Goal: Task Accomplishment & Management: Manage account settings

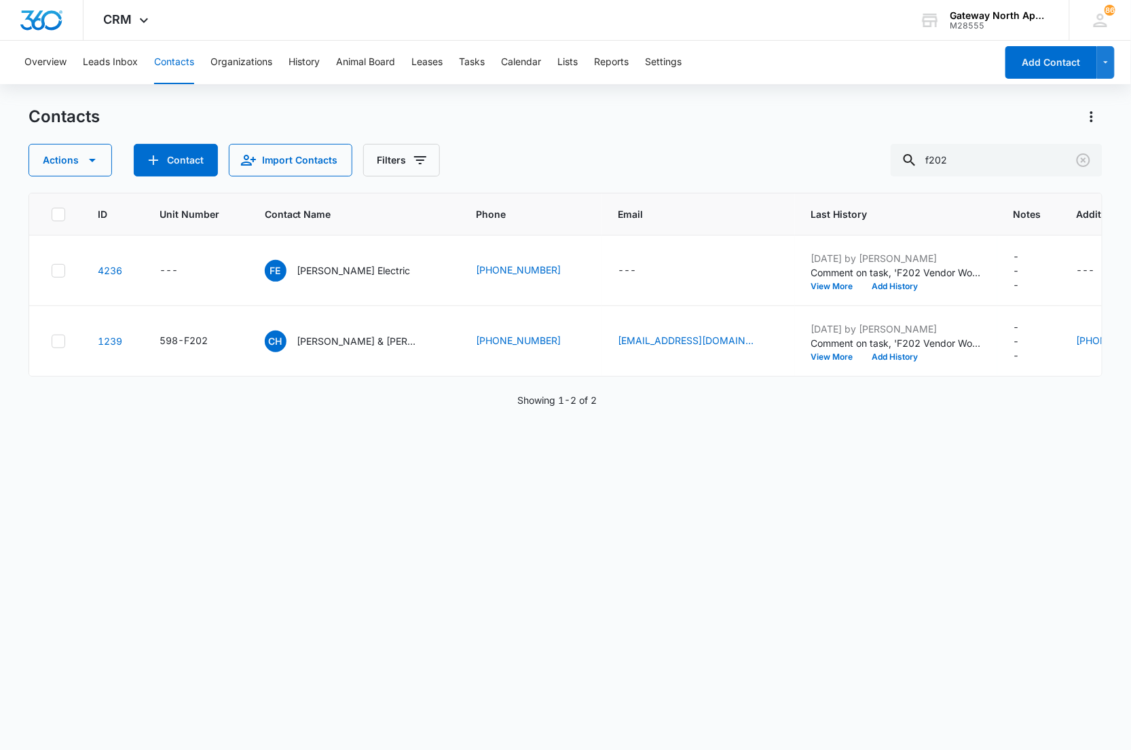
drag, startPoint x: 968, startPoint y: 165, endPoint x: 869, endPoint y: 156, distance: 99.5
click at [869, 157] on div "Actions Contact Import Contacts Filters f202" at bounding box center [566, 160] width 1074 height 33
type input "b306"
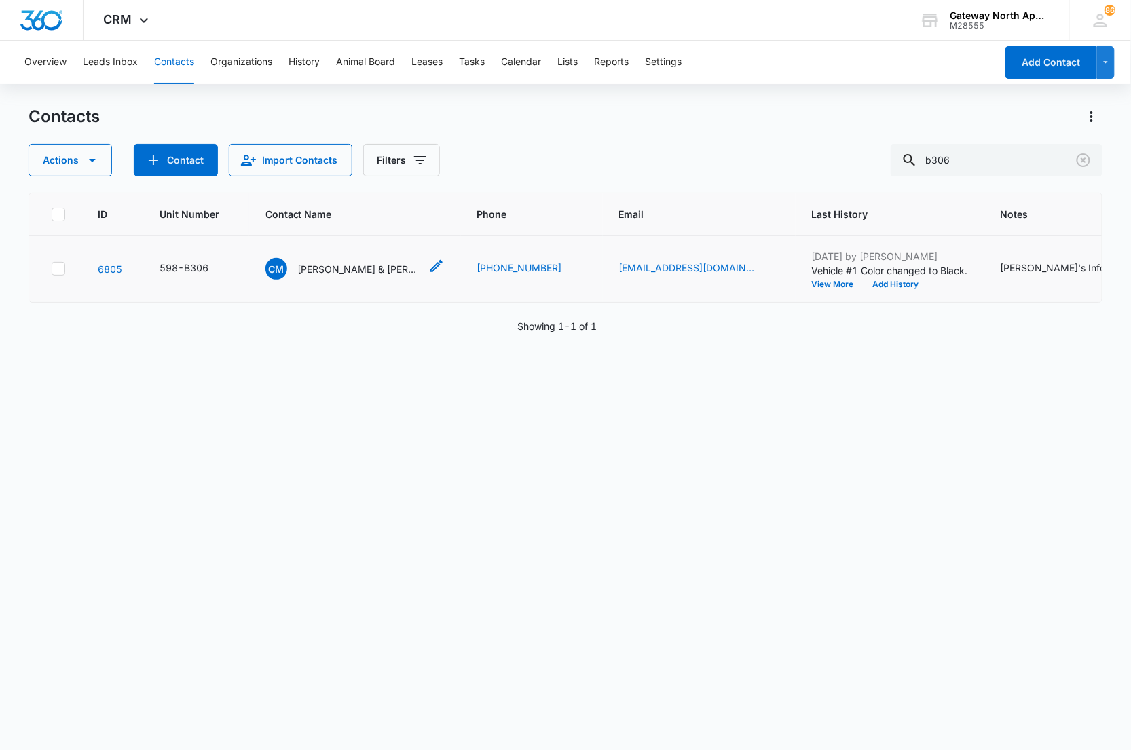
click at [381, 272] on p "[PERSON_NAME] & [PERSON_NAME]" at bounding box center [359, 269] width 122 height 14
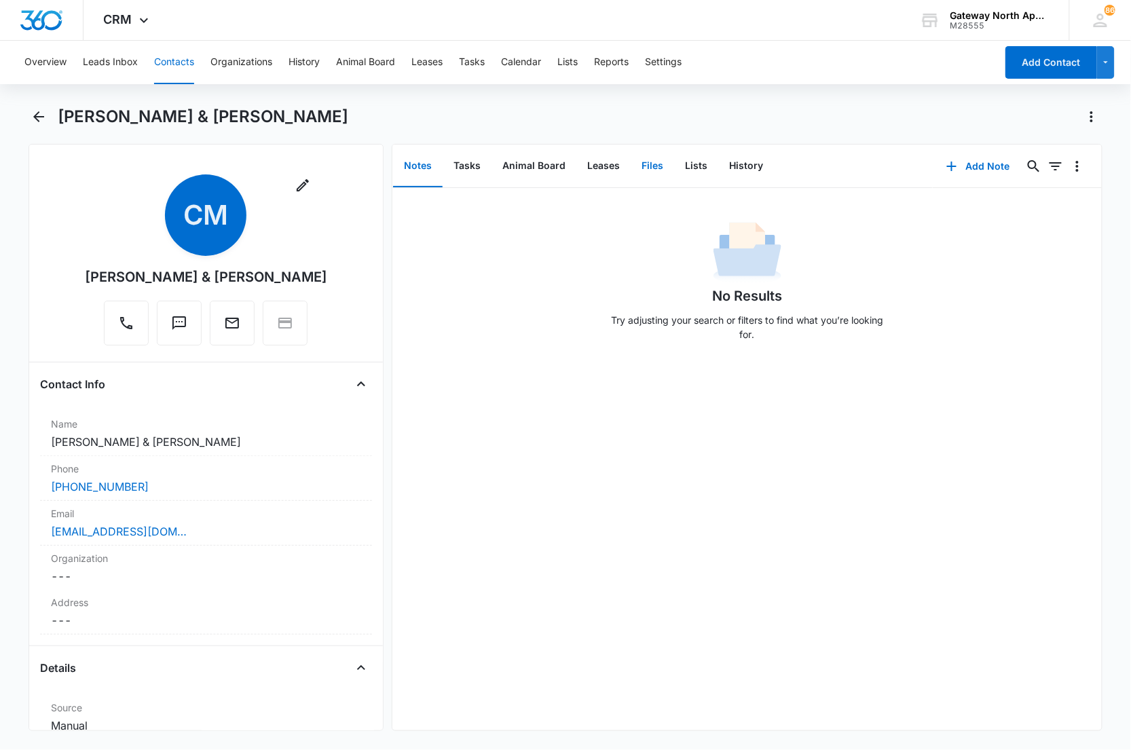
click at [647, 173] on button "Files" at bounding box center [651, 166] width 43 height 42
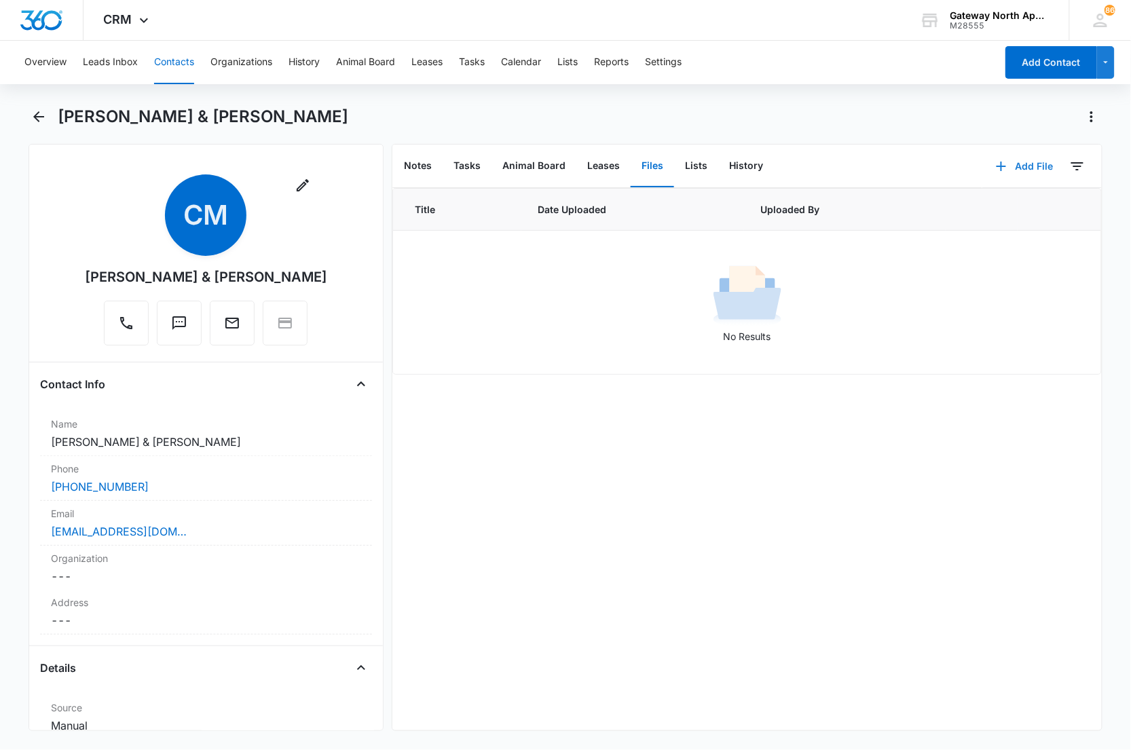
click at [1019, 164] on button "Add File" at bounding box center [1024, 166] width 84 height 33
click at [989, 202] on button "Upload Files" at bounding box center [1013, 209] width 103 height 20
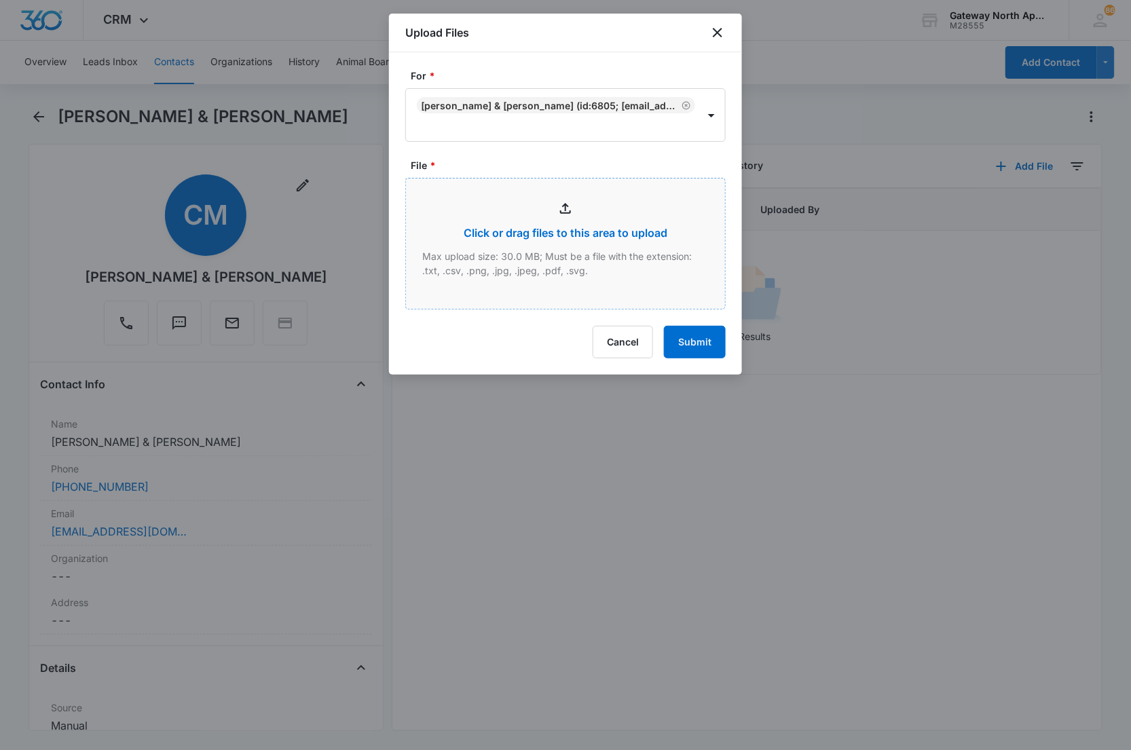
type input "C:\fakepath\B306_08142025120301.pdf"
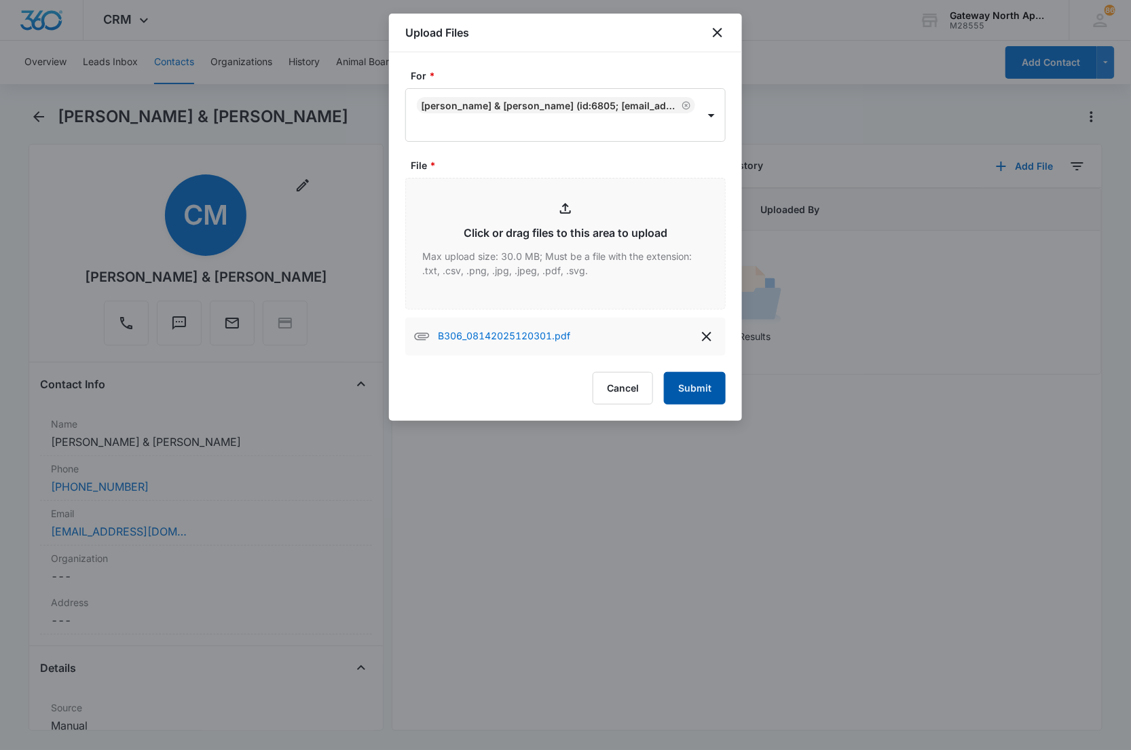
click at [683, 389] on button "Submit" at bounding box center [695, 388] width 62 height 33
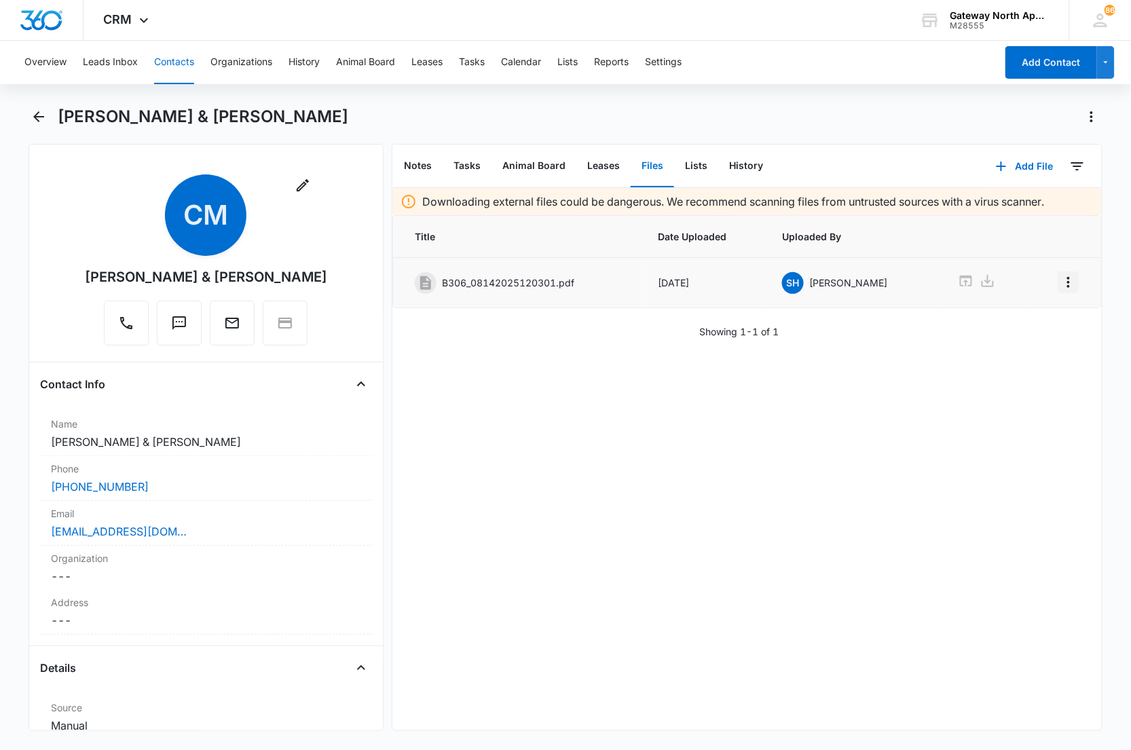
click at [1062, 283] on icon "Overflow Menu" at bounding box center [1068, 282] width 16 height 16
click at [1025, 321] on div "Edit" at bounding box center [1020, 321] width 29 height 10
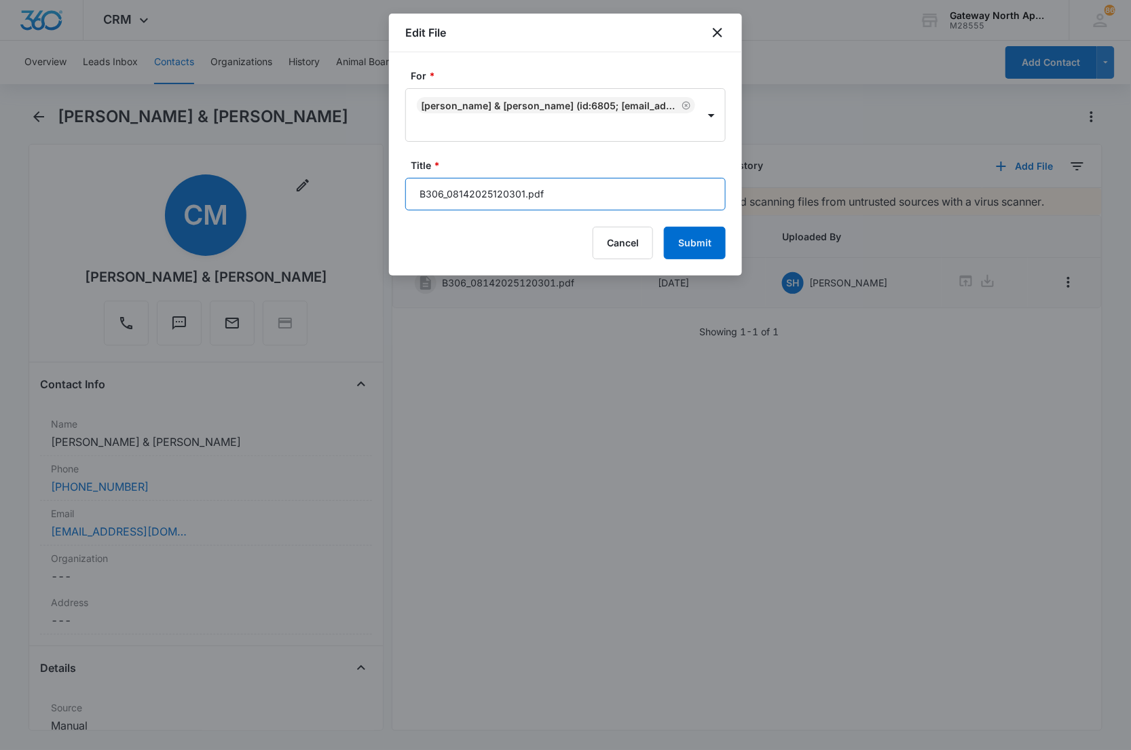
drag, startPoint x: 582, startPoint y: 195, endPoint x: 141, endPoint y: 154, distance: 442.3
click at [141, 184] on body "CRM Apps Reputation Websites Forms CRM Email Social Content Ads Intelligence Fi…" at bounding box center [565, 375] width 1131 height 750
type input "598-B306 Lease ([DATE]-[DATE])"
click at [664, 227] on button "Submit" at bounding box center [695, 243] width 62 height 33
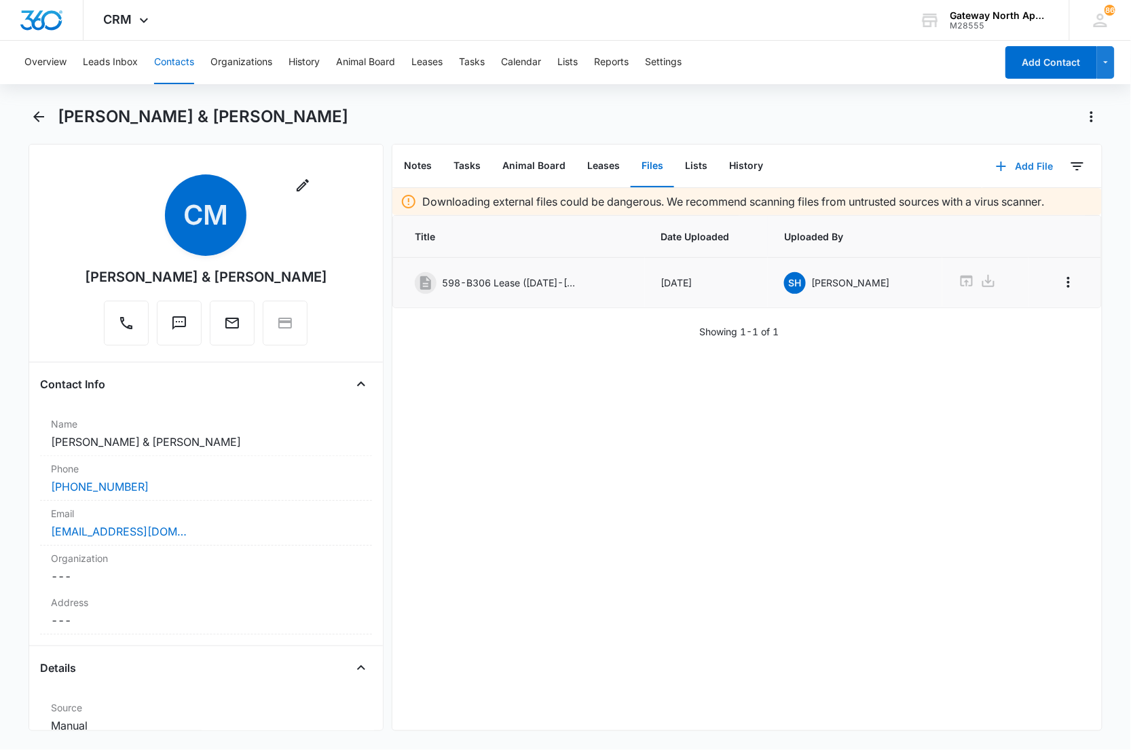
click at [996, 165] on icon "button" at bounding box center [1001, 167] width 10 height 10
click at [983, 202] on button "Upload Files" at bounding box center [1013, 209] width 103 height 20
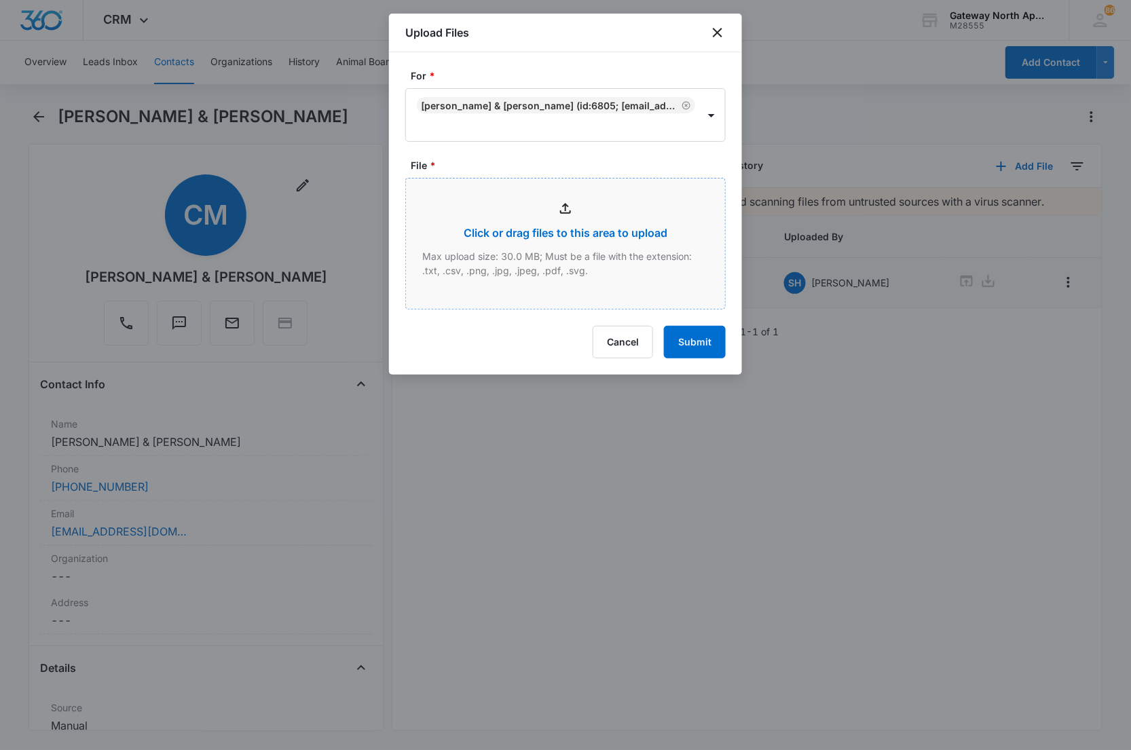
type input "C:\fakepath\B306_08142025120128.pdf"
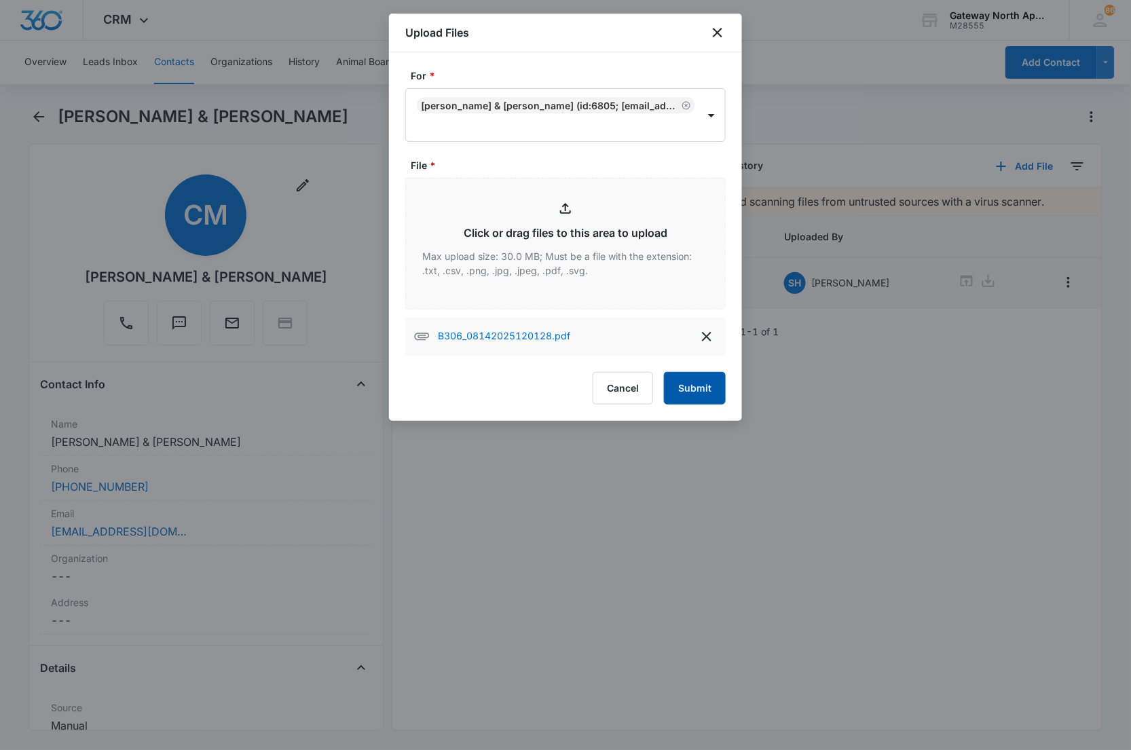
click at [686, 375] on button "Submit" at bounding box center [695, 388] width 62 height 33
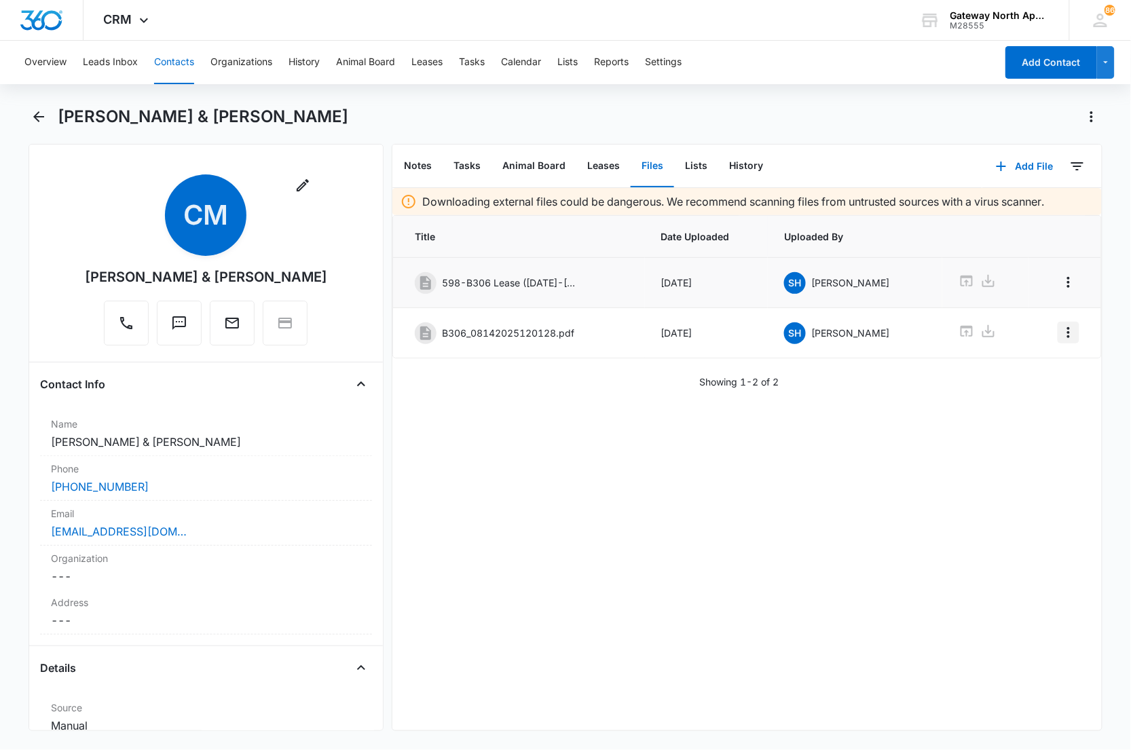
click at [1061, 337] on icon "Overflow Menu" at bounding box center [1068, 332] width 16 height 16
click at [1027, 377] on button "Edit" at bounding box center [1028, 372] width 77 height 20
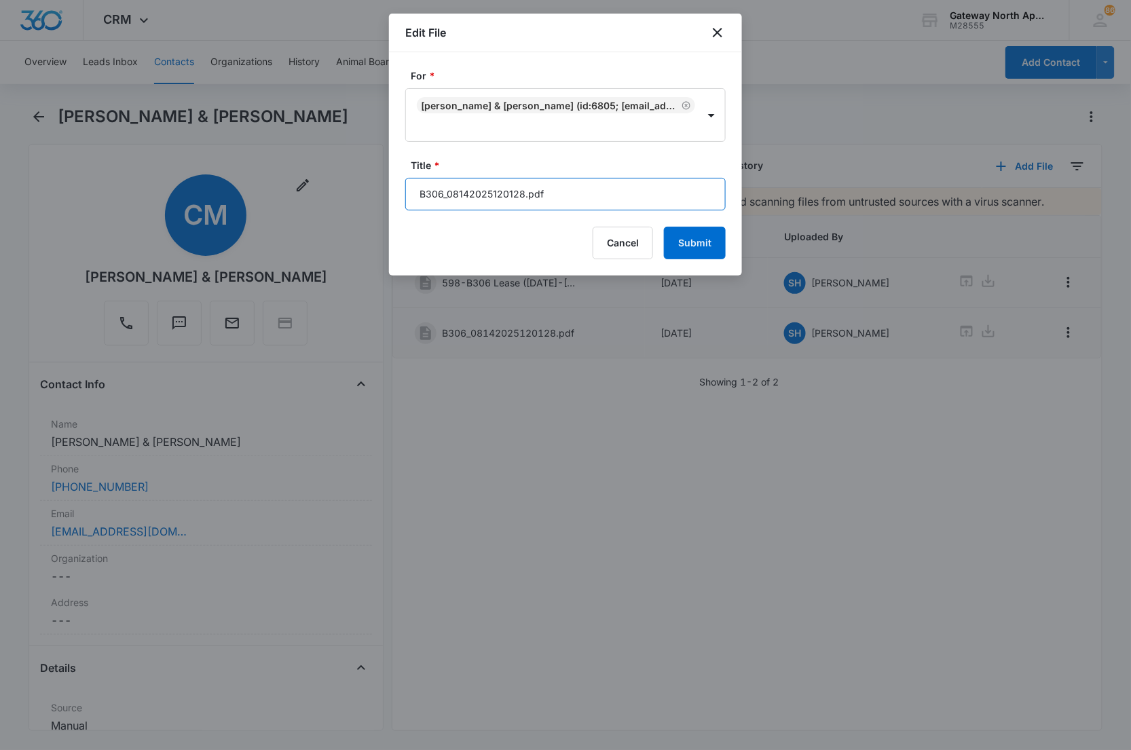
drag, startPoint x: 627, startPoint y: 205, endPoint x: 342, endPoint y: 173, distance: 286.8
click at [341, 180] on body "CRM Apps Reputation Websites Forms CRM Email Social Content Ads Intelligence Fi…" at bounding box center [565, 375] width 1131 height 750
type input "598-B306 Lease Packet"
click at [664, 227] on button "Submit" at bounding box center [695, 243] width 62 height 33
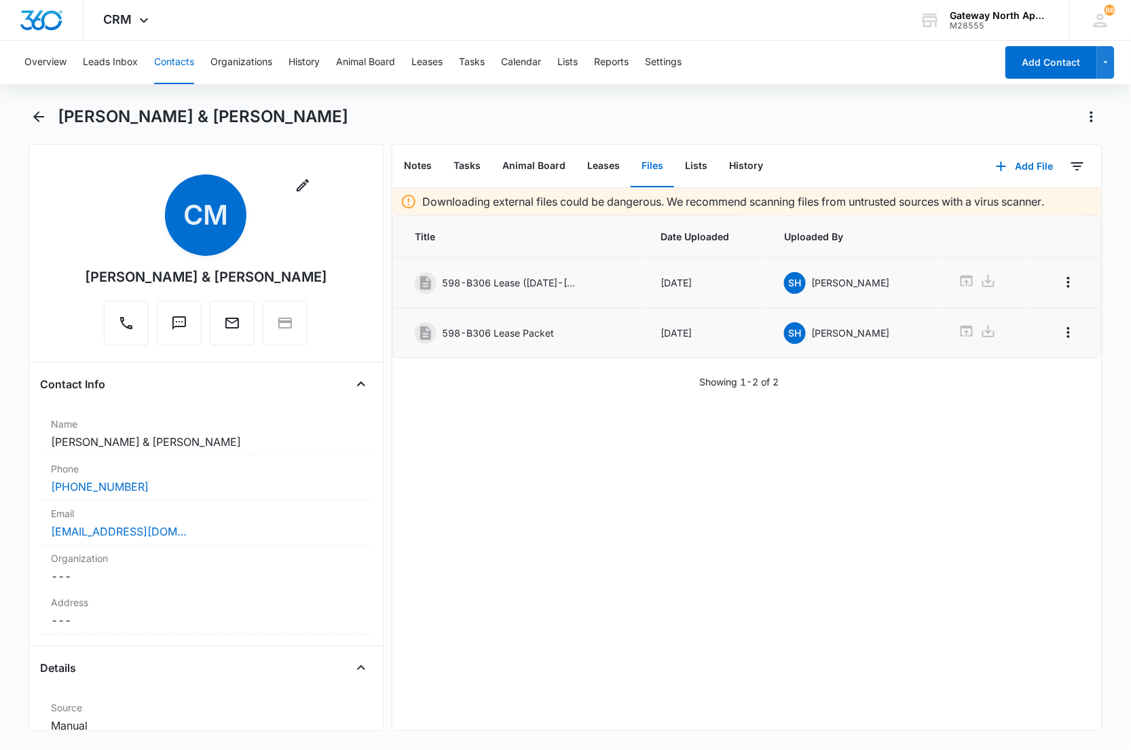
drag, startPoint x: 565, startPoint y: 498, endPoint x: 518, endPoint y: 432, distance: 80.8
click at [558, 490] on div "Downloading external files could be dangerous. We recommend scanning files from…" at bounding box center [746, 459] width 709 height 542
click at [36, 119] on icon "Back" at bounding box center [38, 116] width 11 height 11
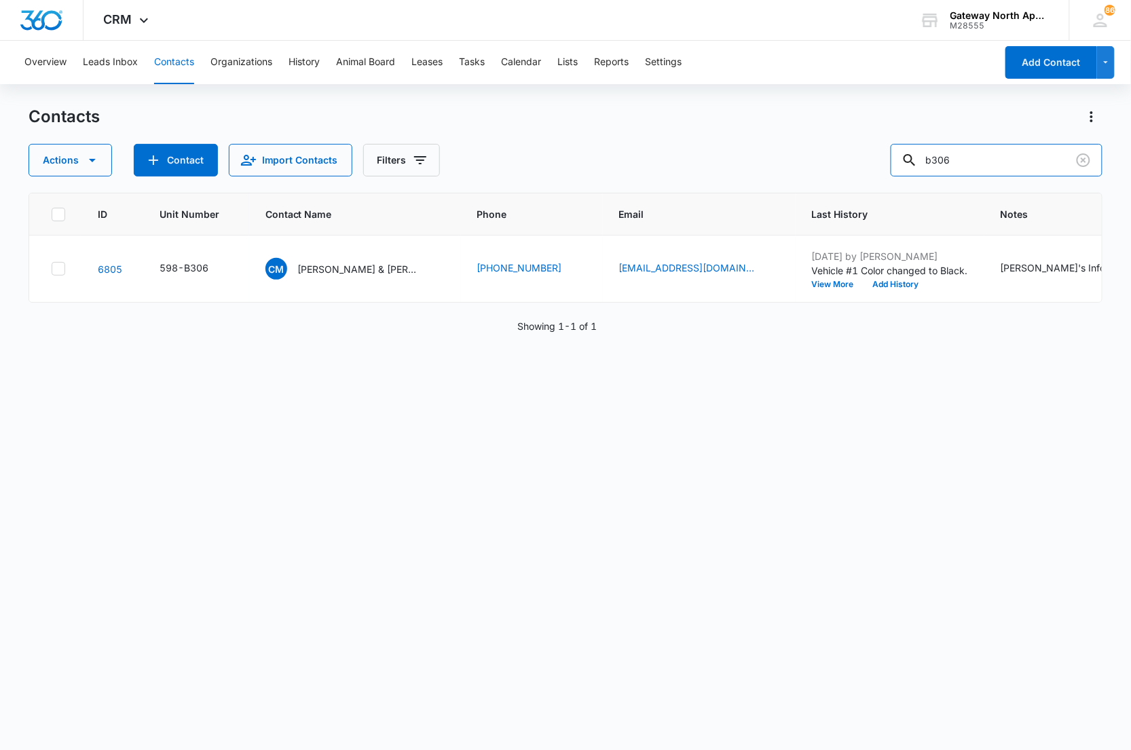
drag, startPoint x: 835, startPoint y: 156, endPoint x: 785, endPoint y: 146, distance: 50.6
click at [789, 148] on div "Actions Contact Import Contacts Filters b306" at bounding box center [566, 160] width 1074 height 33
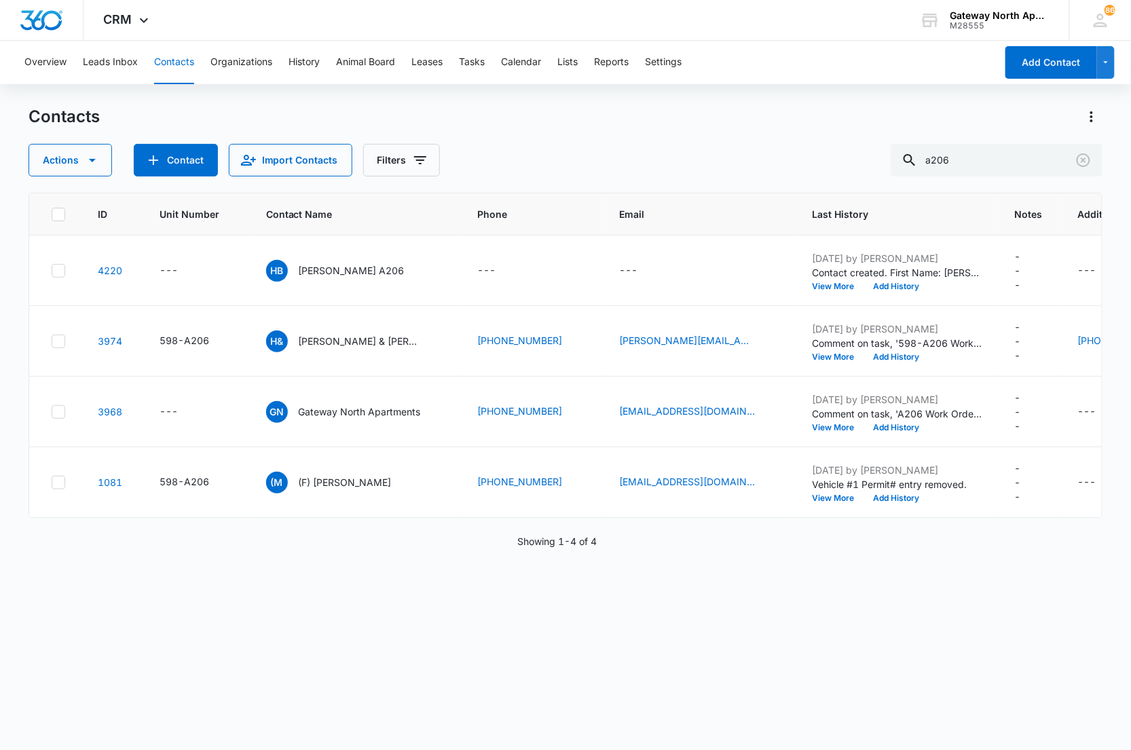
click at [558, 136] on div "Contacts Actions Contact Import Contacts Filters a206" at bounding box center [566, 141] width 1074 height 71
drag, startPoint x: 995, startPoint y: 163, endPoint x: 670, endPoint y: 166, distance: 325.1
click at [670, 166] on div "Actions Contact Import Contacts Filters a206" at bounding box center [566, 160] width 1074 height 33
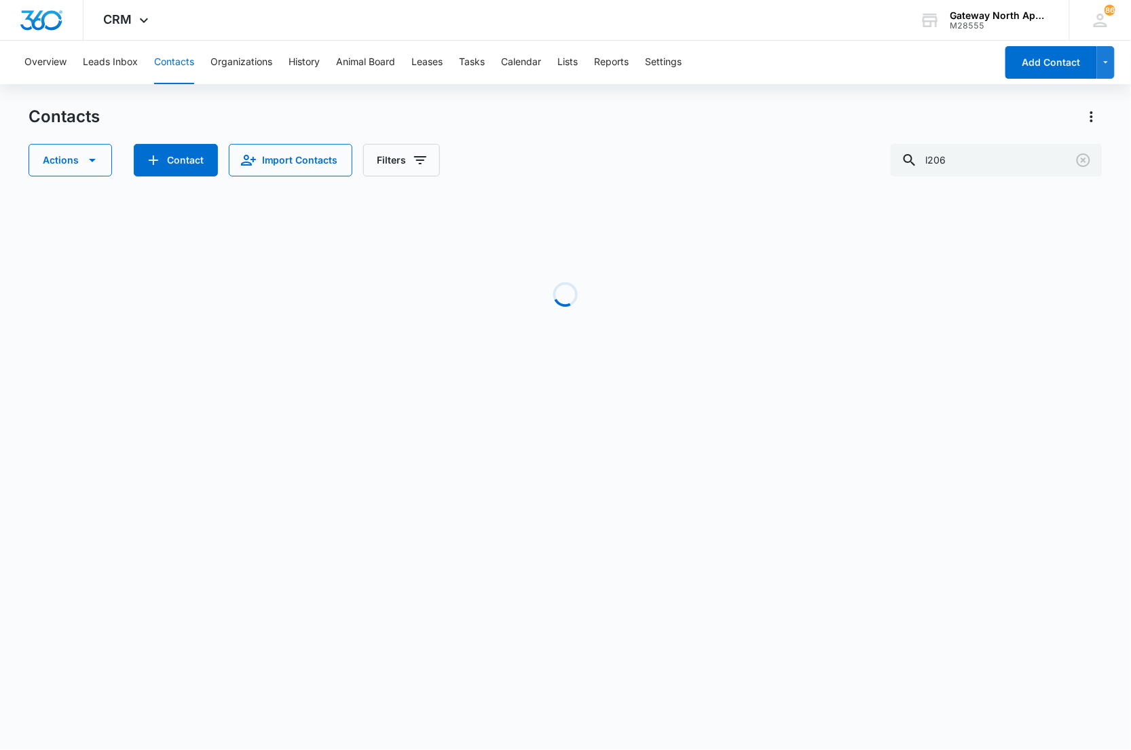
click at [574, 165] on div "Actions Contact Import Contacts Filters l206" at bounding box center [566, 160] width 1074 height 33
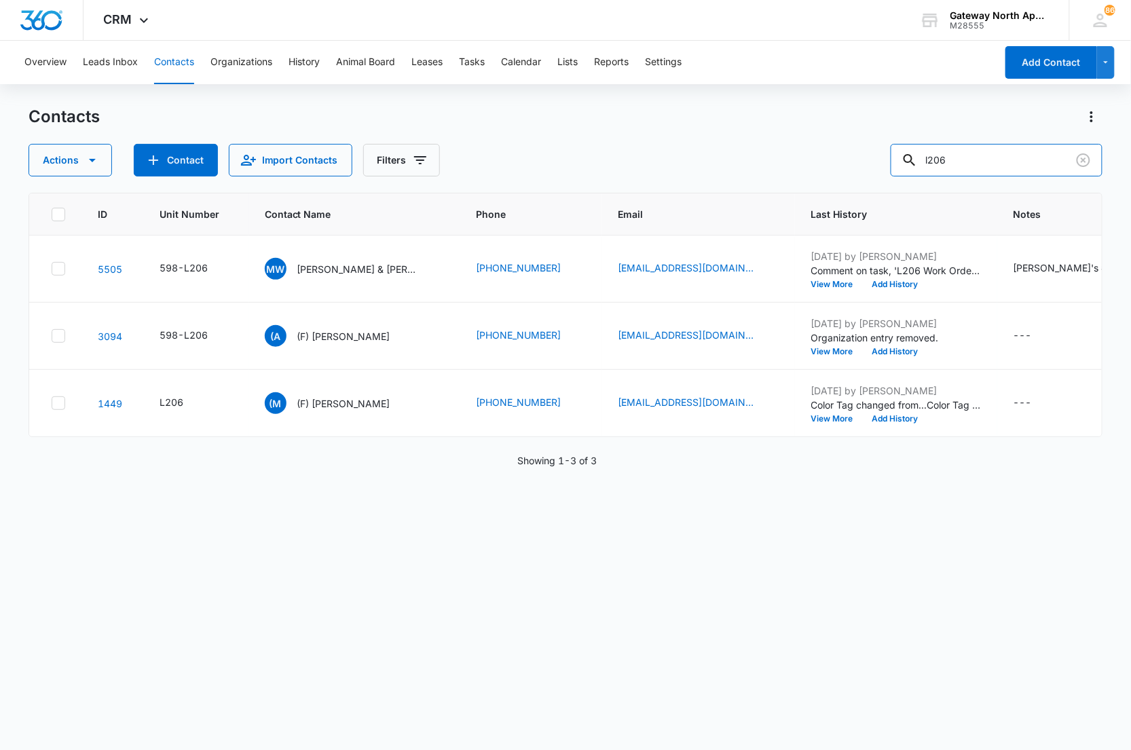
drag, startPoint x: 854, startPoint y: 172, endPoint x: 715, endPoint y: 181, distance: 138.7
click at [727, 185] on div "Contacts Actions Contact Import Contacts Filters l206 ID Unit Number Contact Na…" at bounding box center [566, 427] width 1074 height 643
type input "fci con"
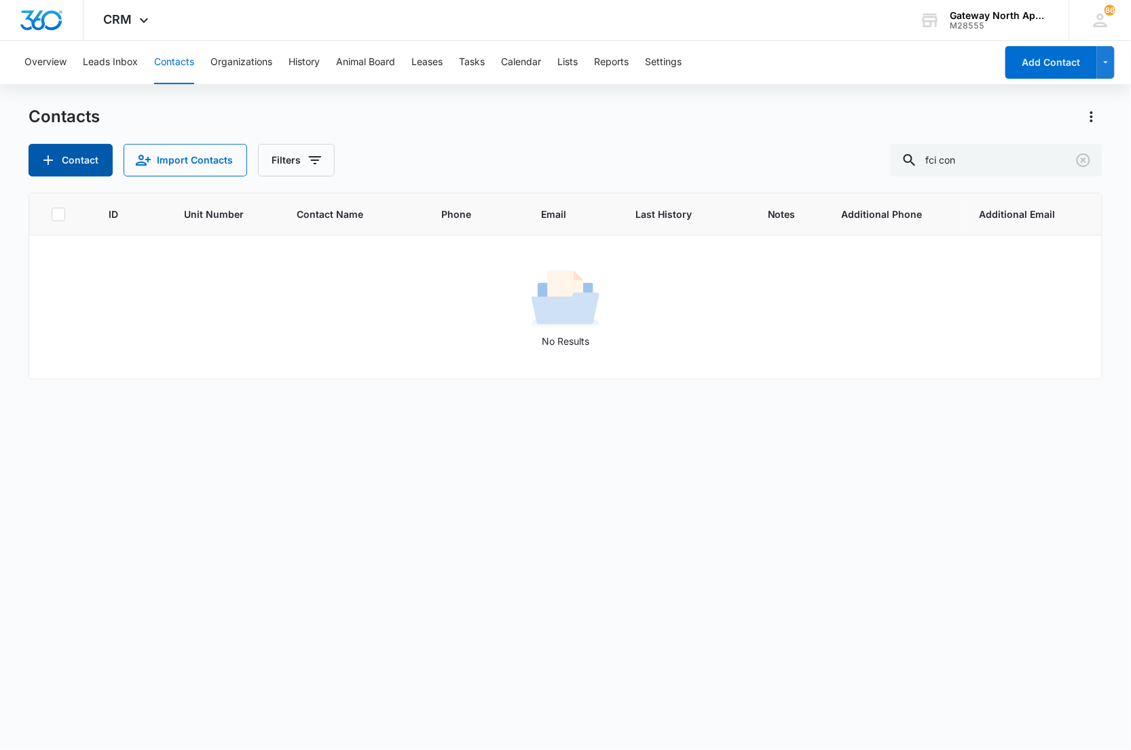
click at [79, 152] on button "Contact" at bounding box center [71, 160] width 84 height 33
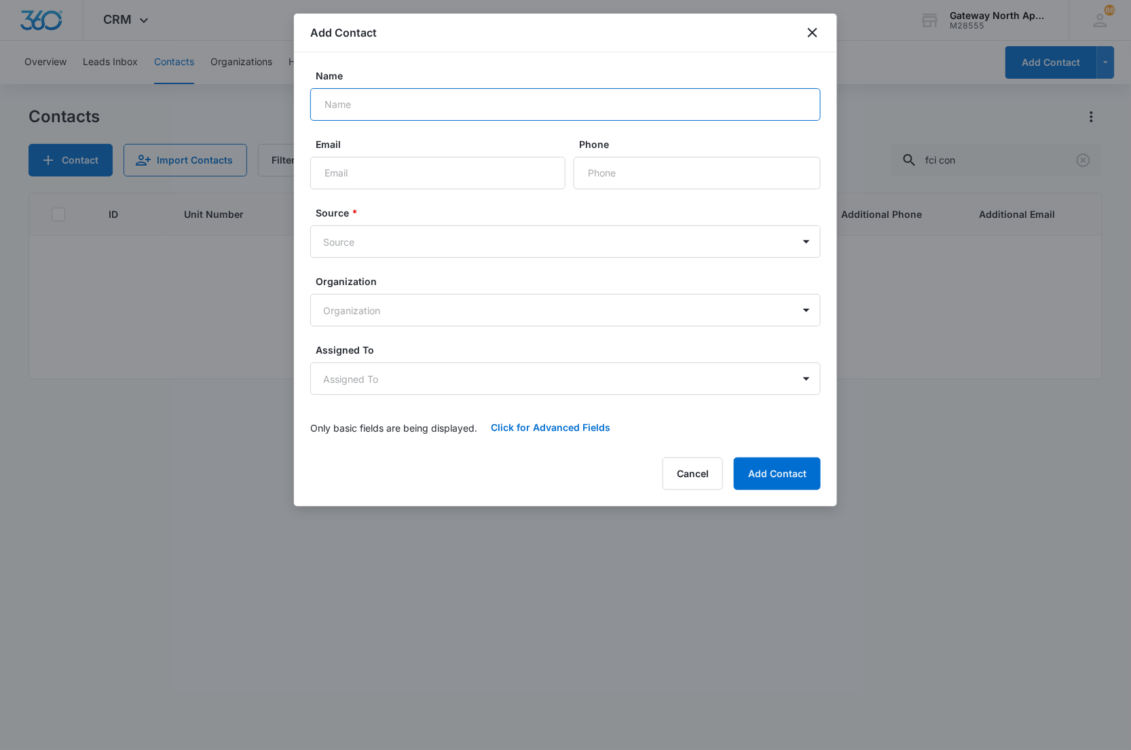
click at [425, 109] on input "Name" at bounding box center [565, 104] width 510 height 33
type input "FCI Construction, Inc."
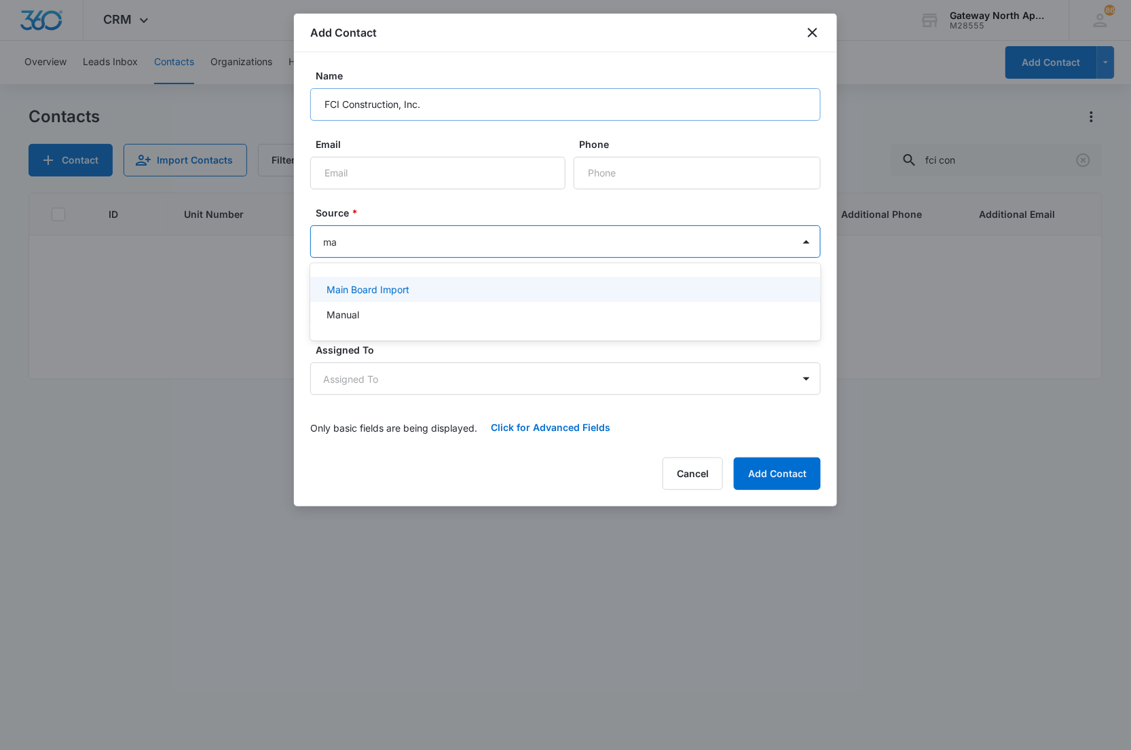
type input "man"
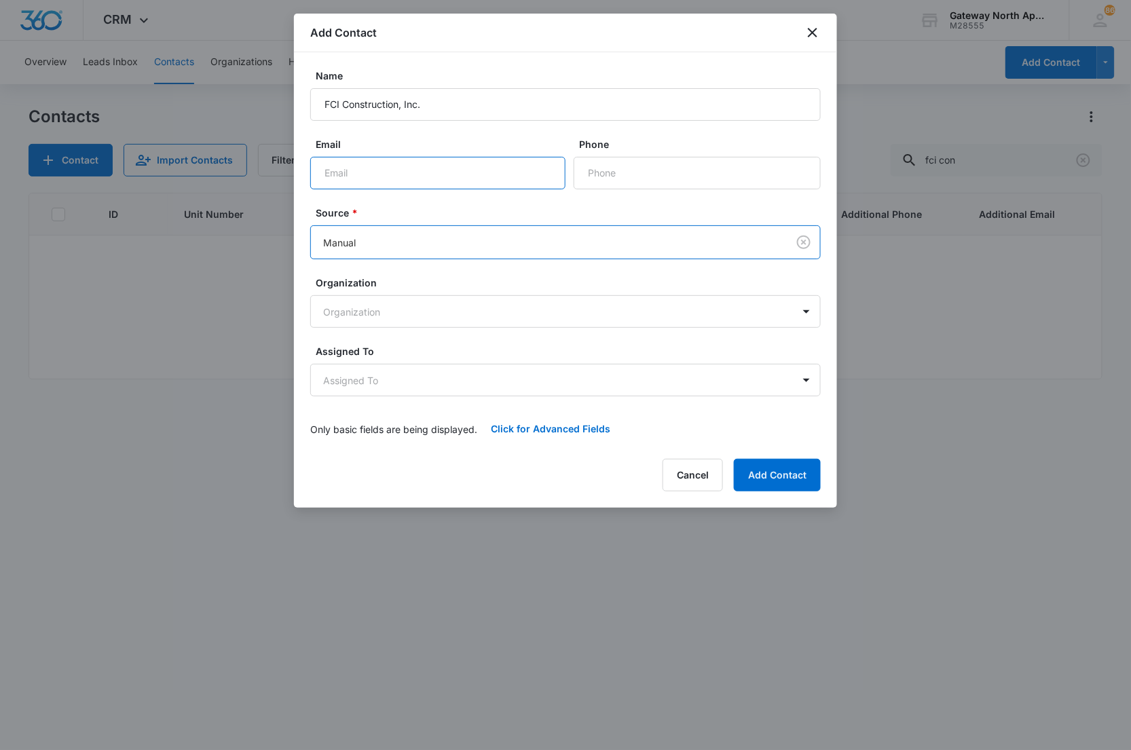
click at [482, 178] on input "Email" at bounding box center [437, 173] width 255 height 33
type input "[EMAIL_ADDRESS][DOMAIN_NAME]"
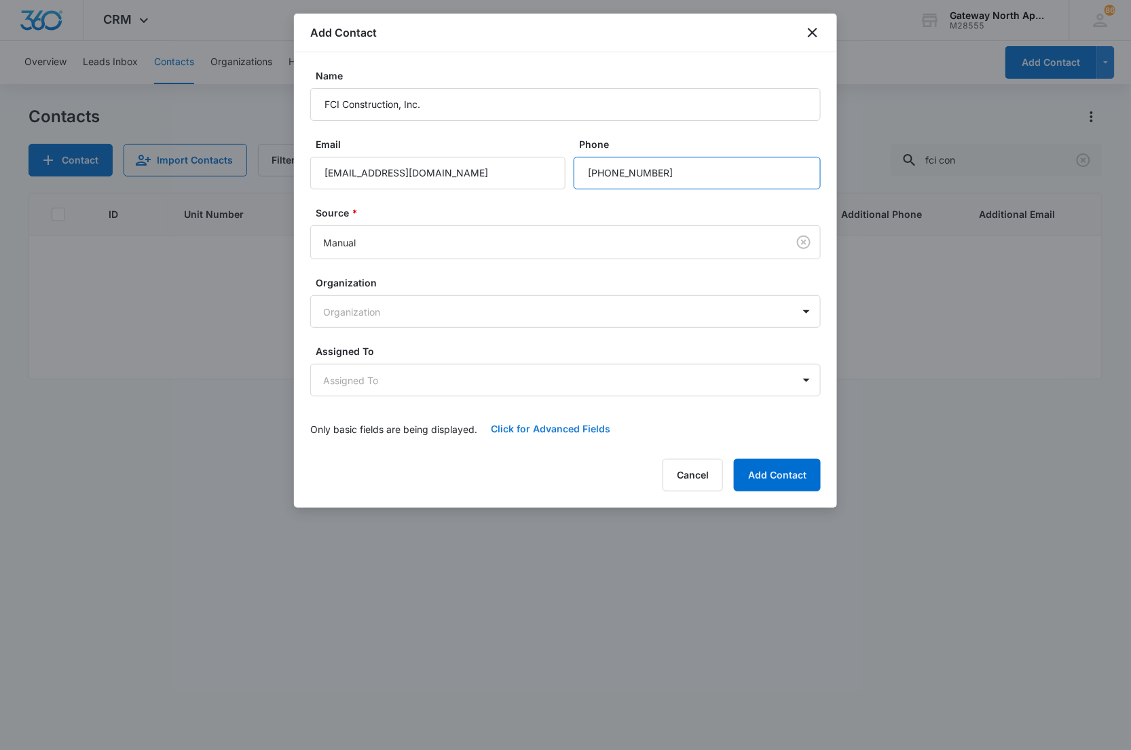
type input "[PHONE_NUMBER]"
click at [556, 425] on button "Click for Advanced Fields" at bounding box center [550, 429] width 147 height 33
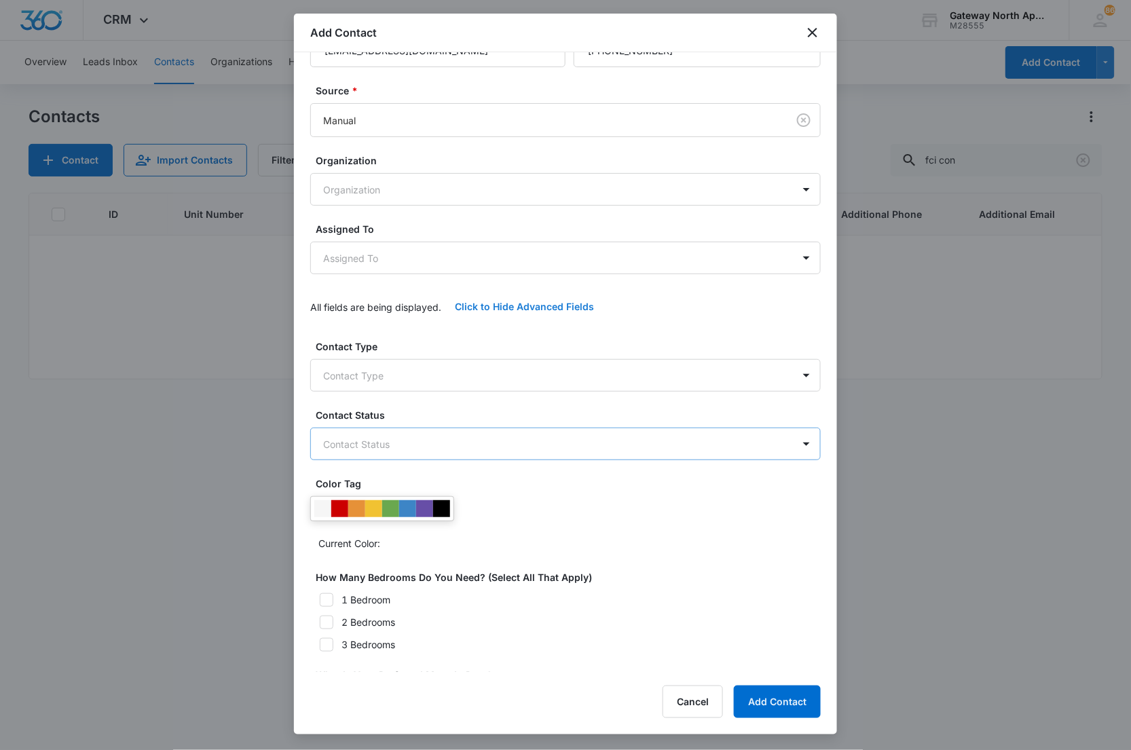
scroll to position [202, 0]
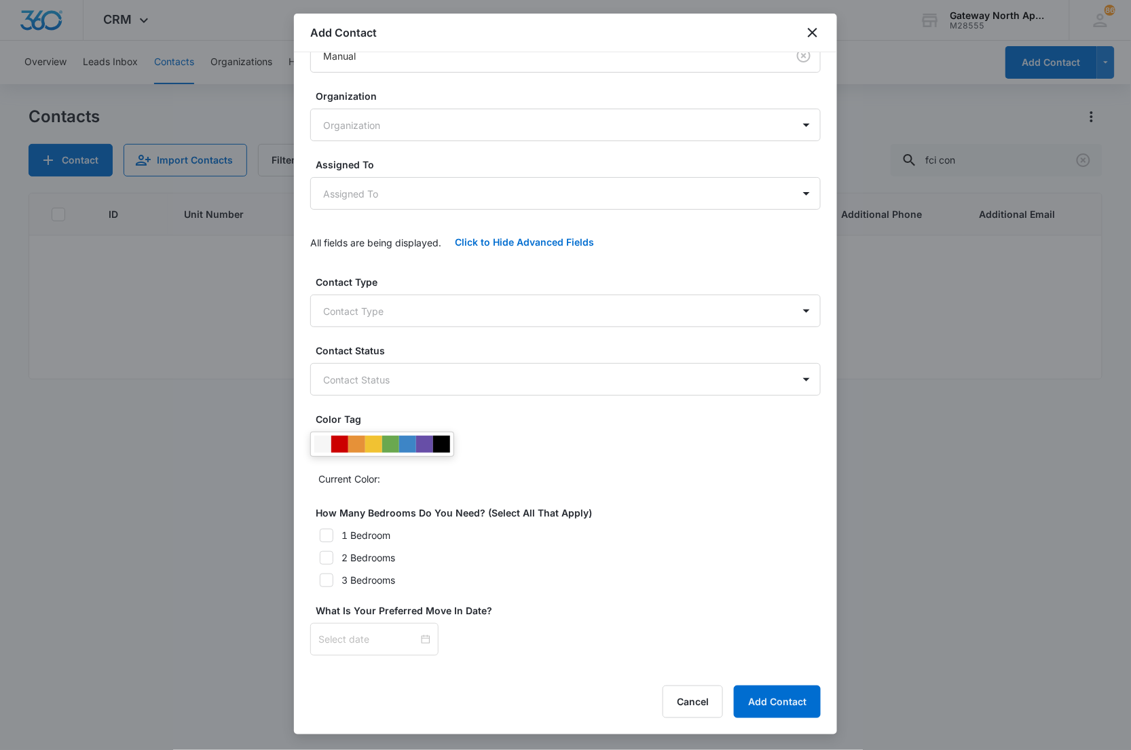
click at [333, 558] on icon at bounding box center [326, 558] width 12 height 12
click at [320, 558] on input "2 Bedrooms" at bounding box center [315, 558] width 10 height 10
checkbox input "true"
click at [418, 640] on div at bounding box center [374, 639] width 112 height 15
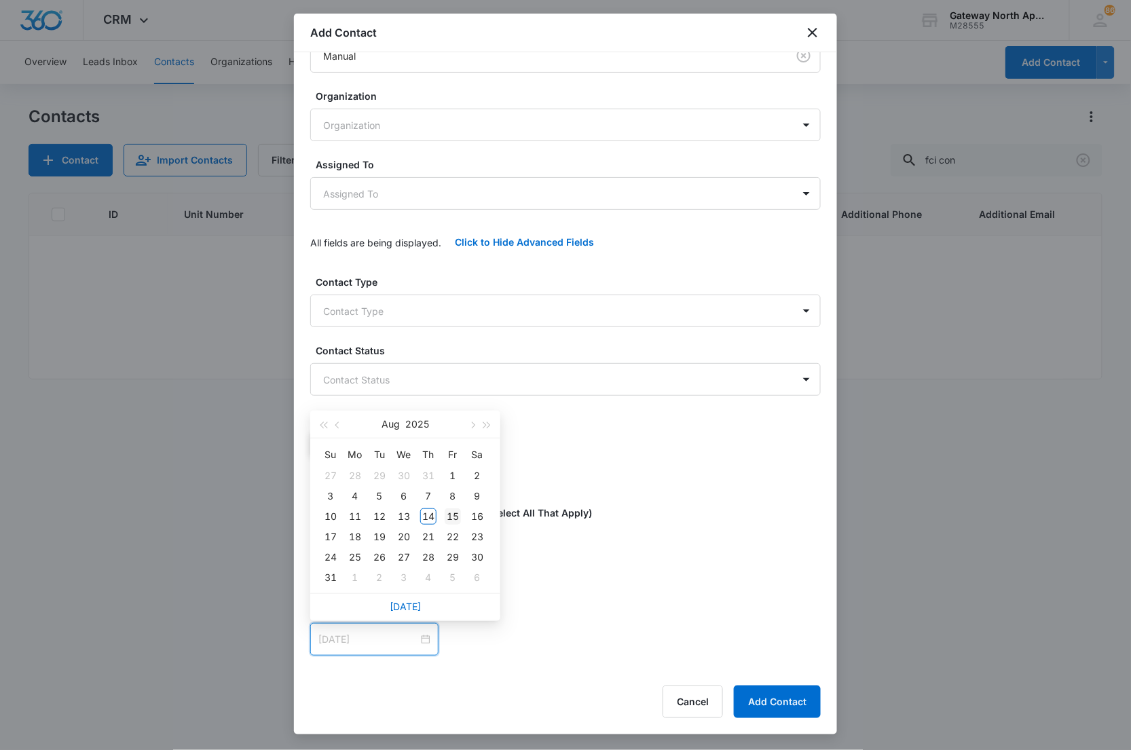
type input "[DATE]"
click at [446, 516] on div "15" at bounding box center [452, 516] width 16 height 16
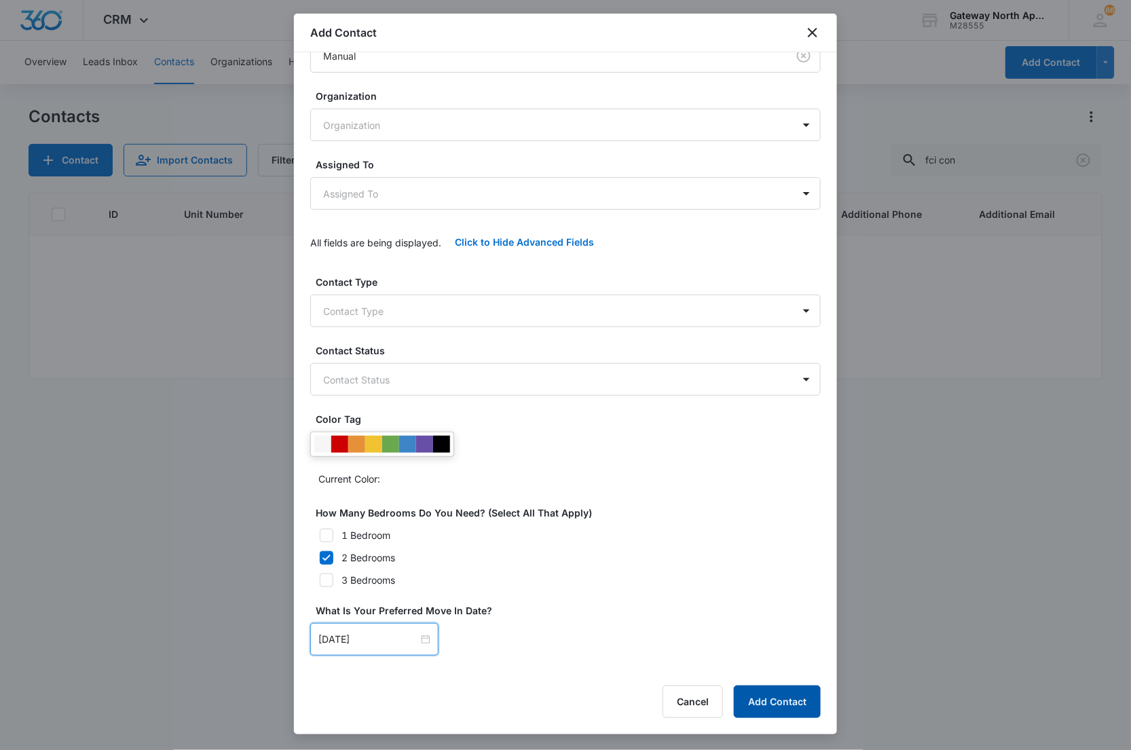
click at [759, 696] on button "Add Contact" at bounding box center [777, 701] width 87 height 33
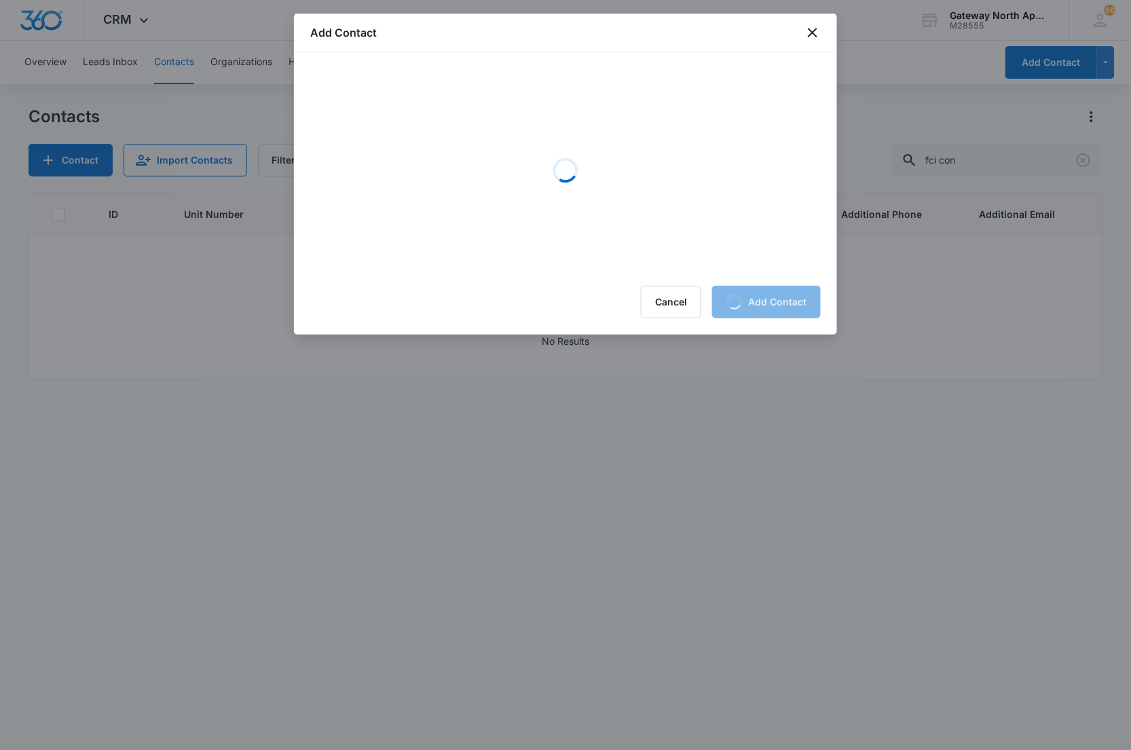
scroll to position [0, 0]
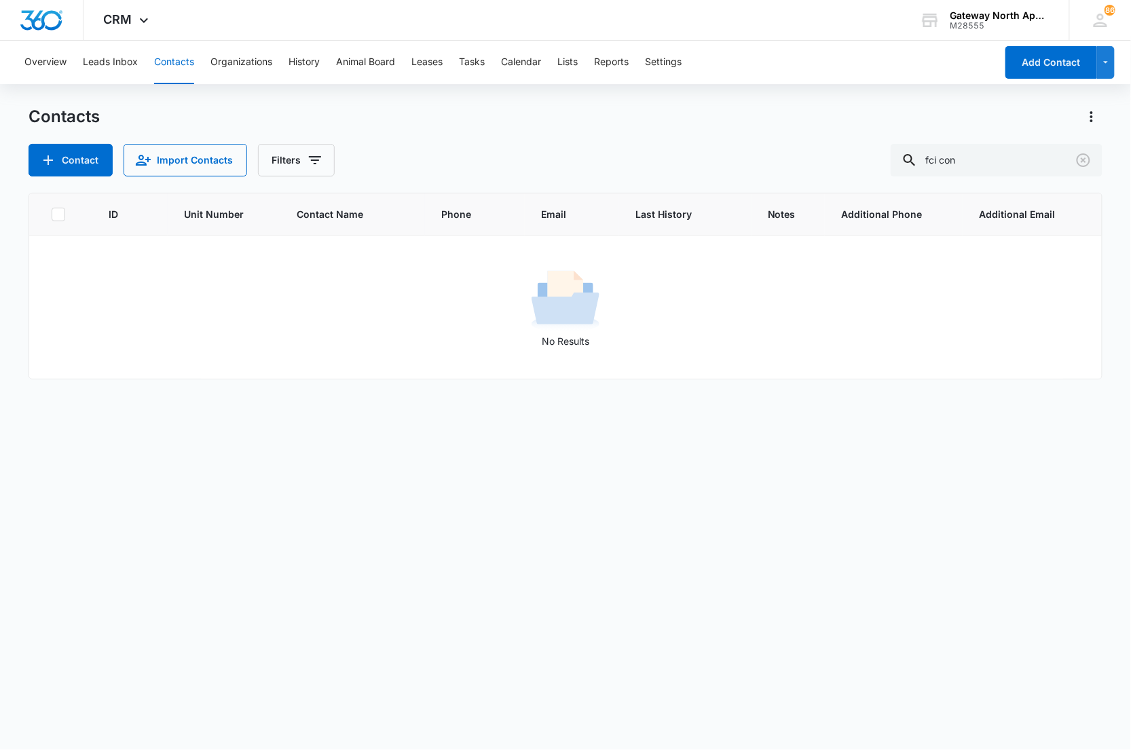
click at [424, 113] on div "Contacts" at bounding box center [566, 117] width 1074 height 22
click at [1077, 160] on icon "Clear" at bounding box center [1083, 160] width 14 height 14
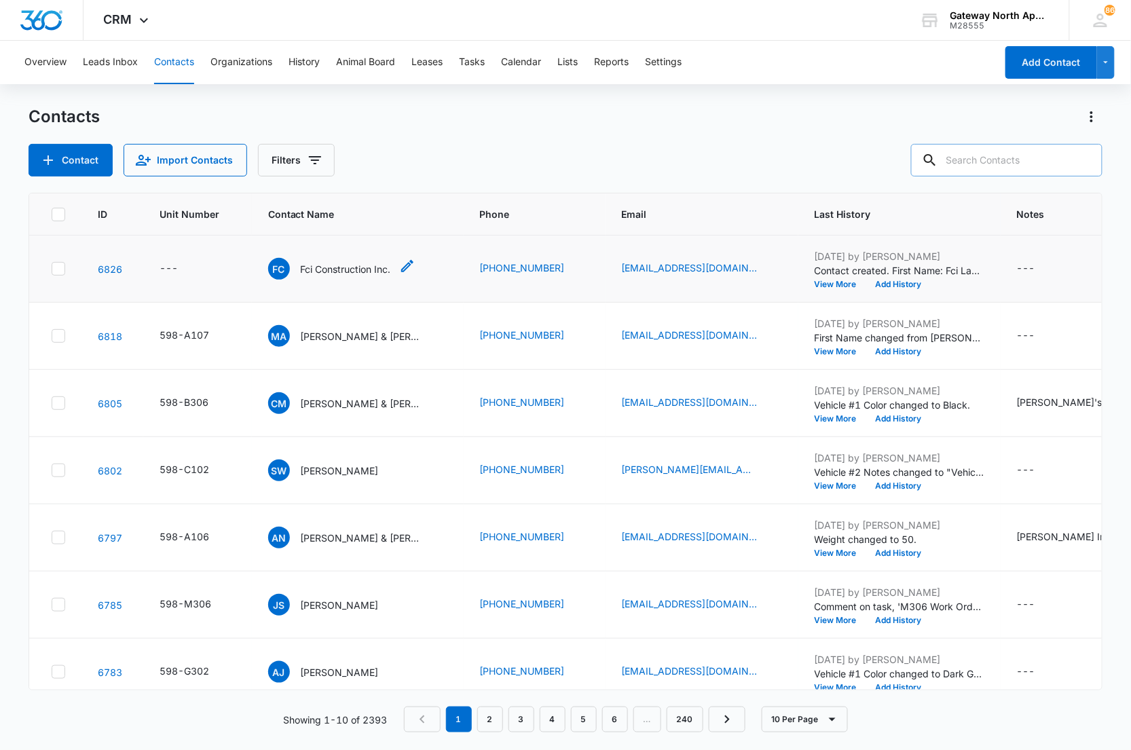
click at [324, 269] on p "Fci Construction Inc." at bounding box center [346, 269] width 90 height 14
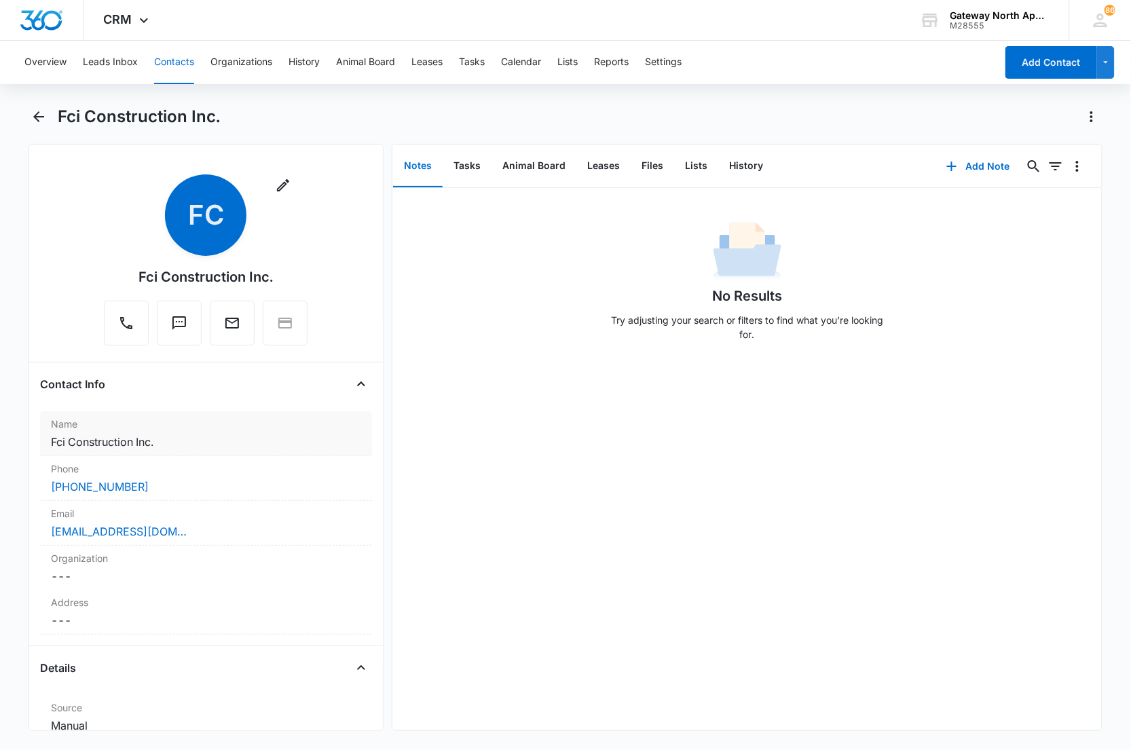
click at [219, 434] on dd "Cancel Save Changes Fci Construction Inc." at bounding box center [206, 442] width 311 height 16
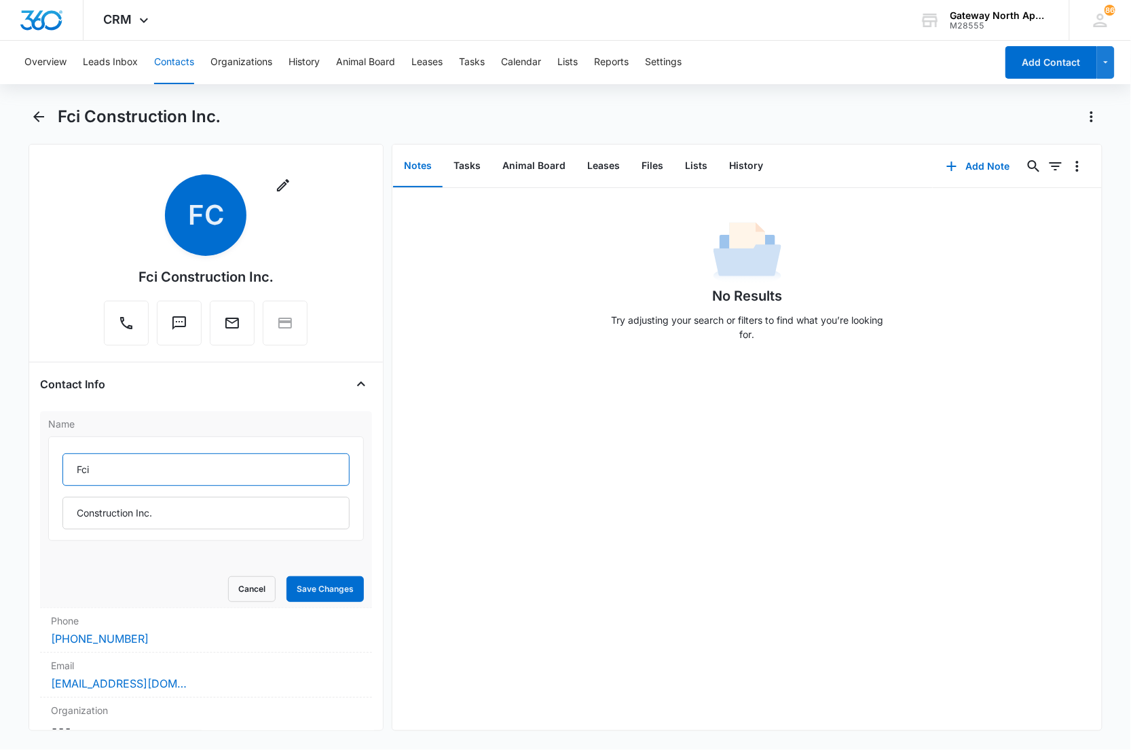
click at [92, 469] on input "Fci" at bounding box center [206, 469] width 288 height 33
type input "FCI"
click at [307, 597] on button "Save Changes" at bounding box center [324, 589] width 77 height 26
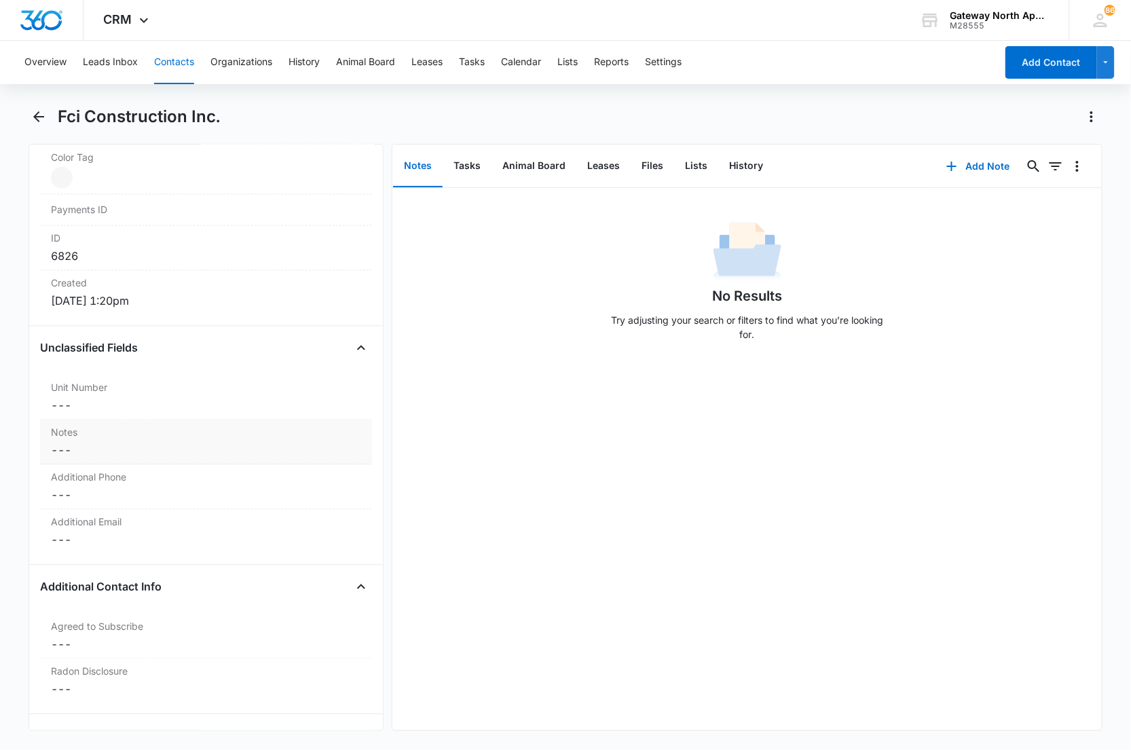
scroll to position [825, 0]
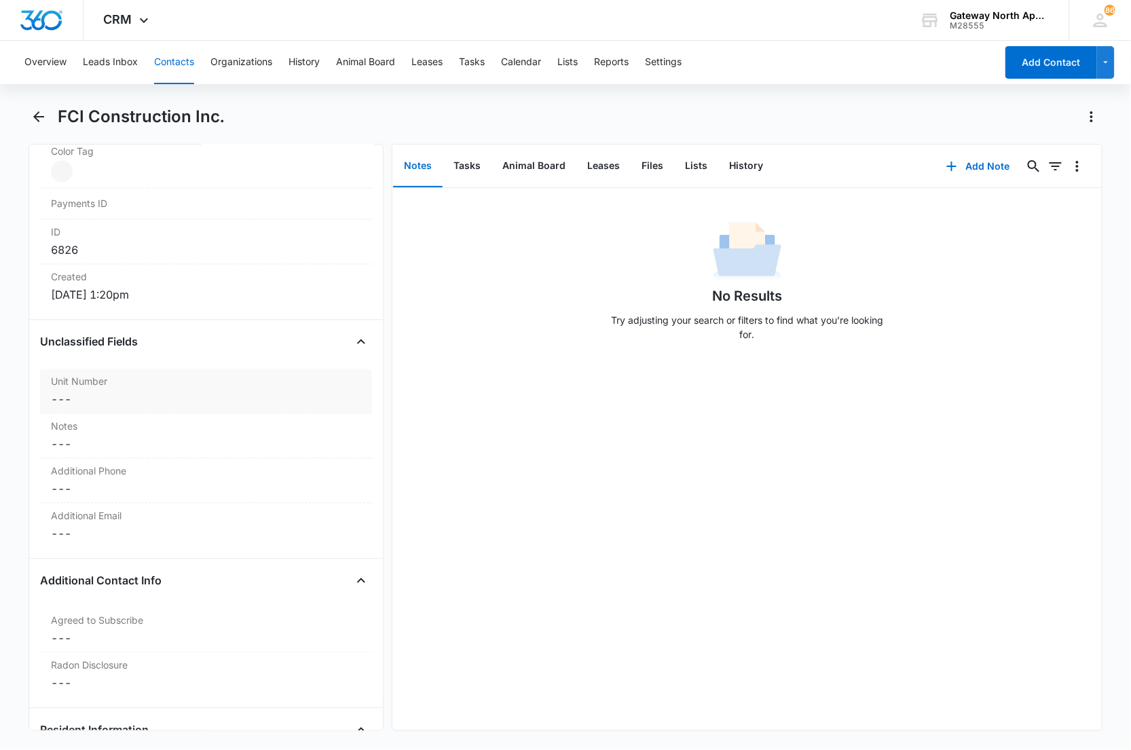
click at [148, 387] on label "Unit Number" at bounding box center [206, 382] width 311 height 14
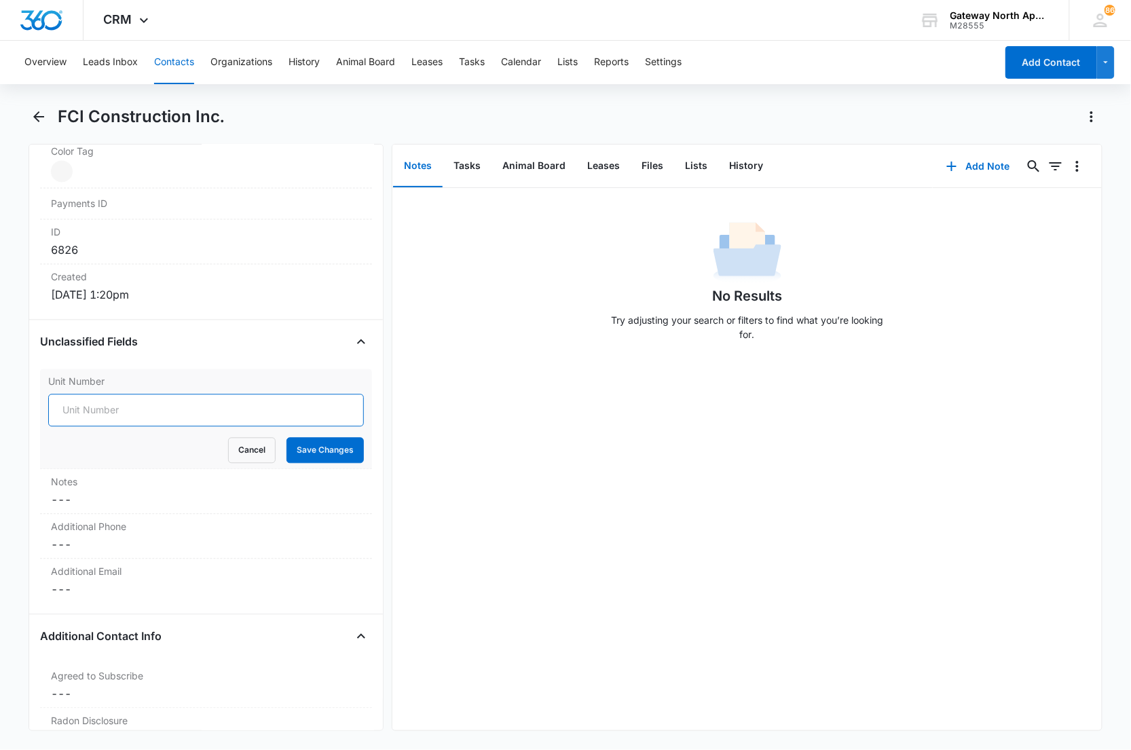
drag, startPoint x: 107, startPoint y: 412, endPoint x: 109, endPoint y: 404, distance: 7.7
click at [107, 411] on input "Unit Number" at bounding box center [206, 410] width 316 height 33
type input "598-A206"
click at [286, 438] on button "Save Changes" at bounding box center [324, 451] width 77 height 26
click at [102, 535] on div "Additional Phone Cancel Save Changes ---" at bounding box center [206, 536] width 333 height 45
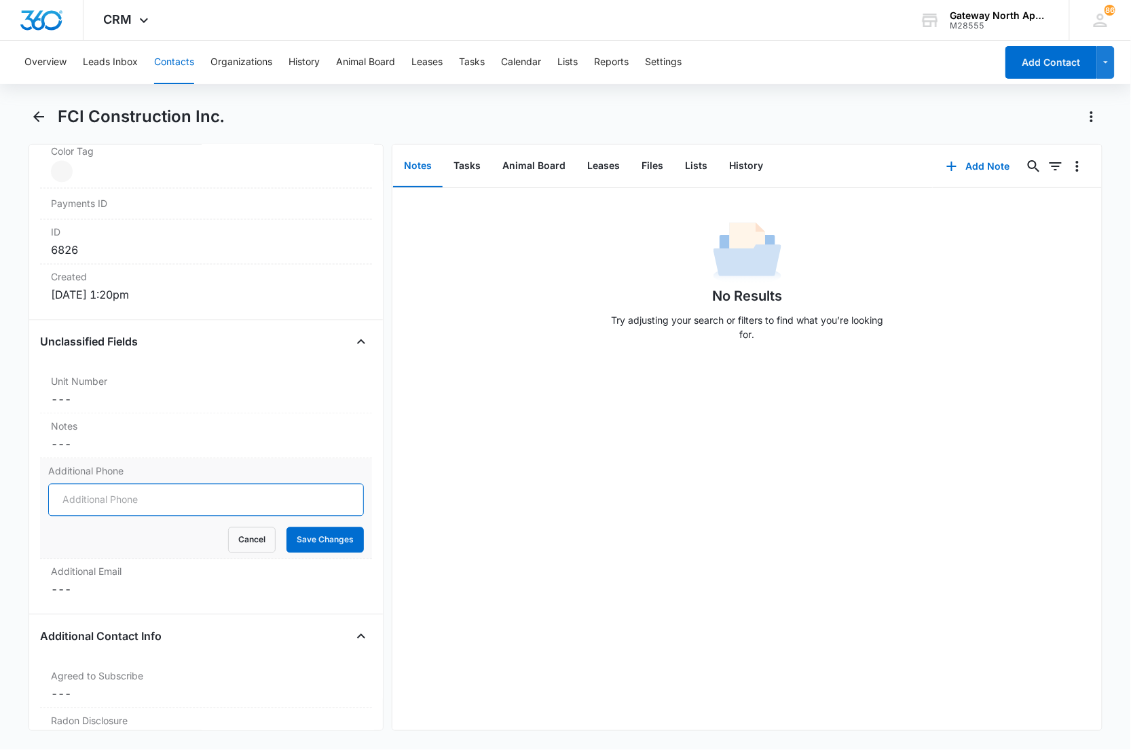
click at [96, 508] on input "Additional Phone" at bounding box center [206, 500] width 316 height 33
type input "[PHONE_NUMBER]"
click at [286, 527] on button "Save Changes" at bounding box center [324, 540] width 77 height 26
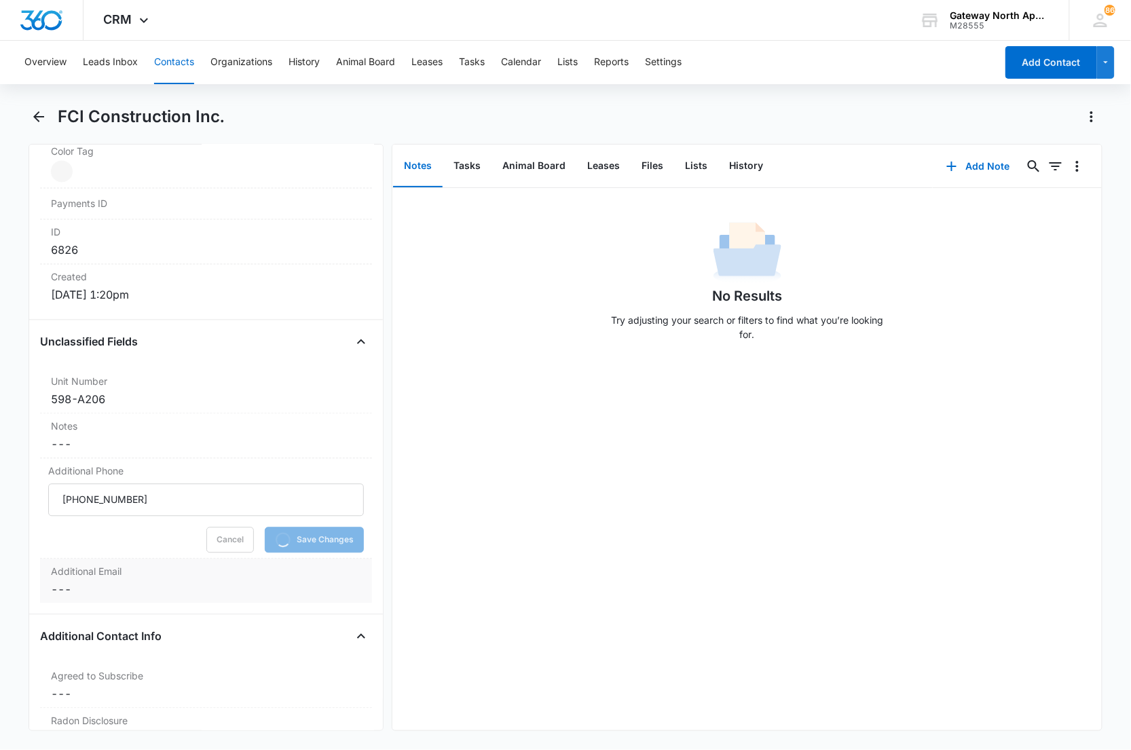
click at [73, 581] on div "Additional Email Cancel Save Changes ---" at bounding box center [206, 581] width 333 height 44
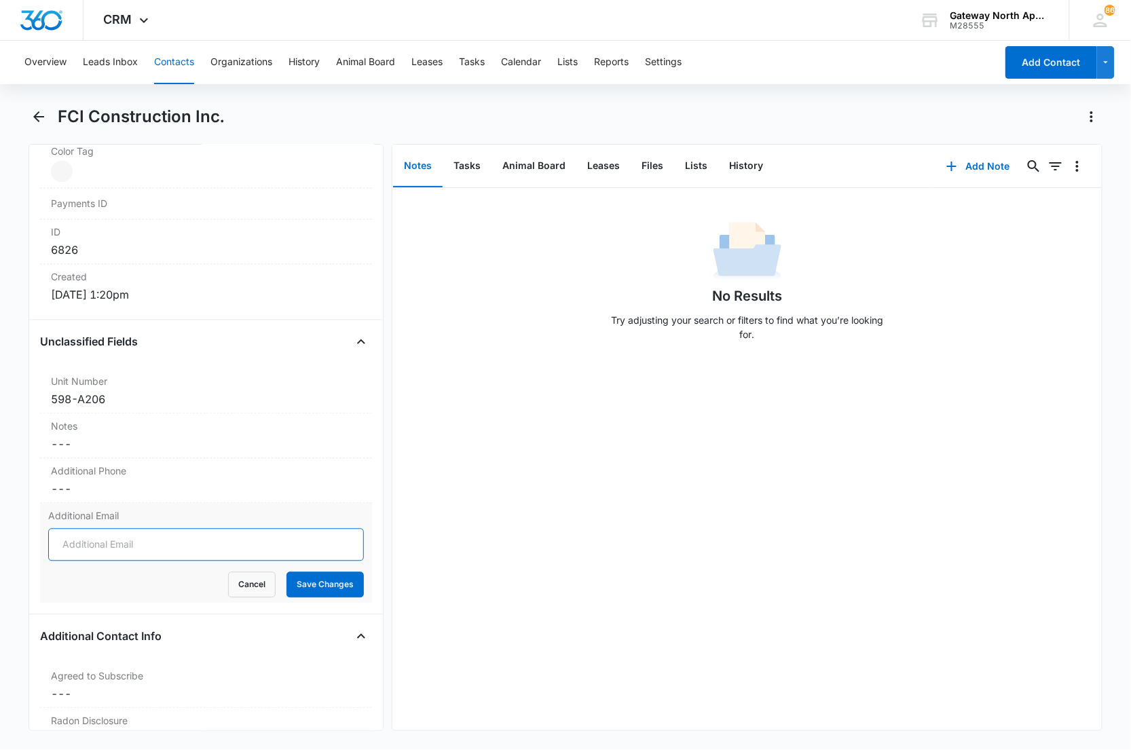
click at [88, 548] on input "Additional Email" at bounding box center [206, 545] width 316 height 33
type input "[EMAIL_ADDRESS][DOMAIN_NAME]"
click at [286, 572] on button "Save Changes" at bounding box center [324, 585] width 77 height 26
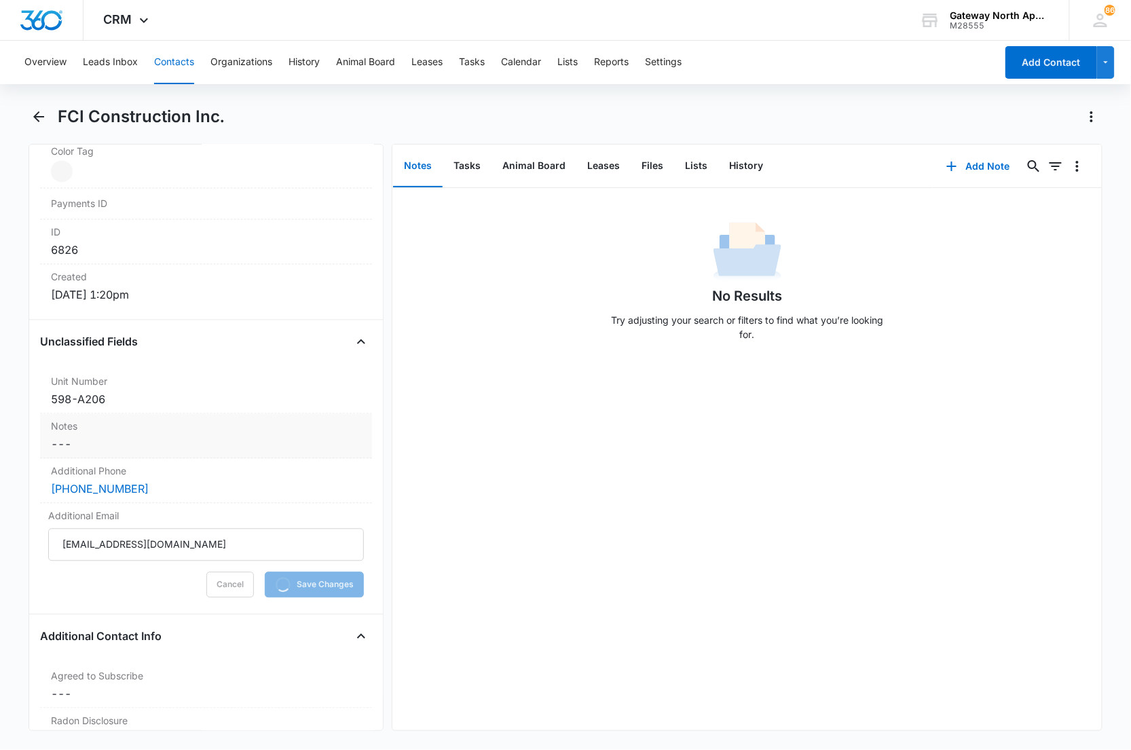
click at [102, 450] on dd "Cancel Save Changes ---" at bounding box center [206, 444] width 311 height 16
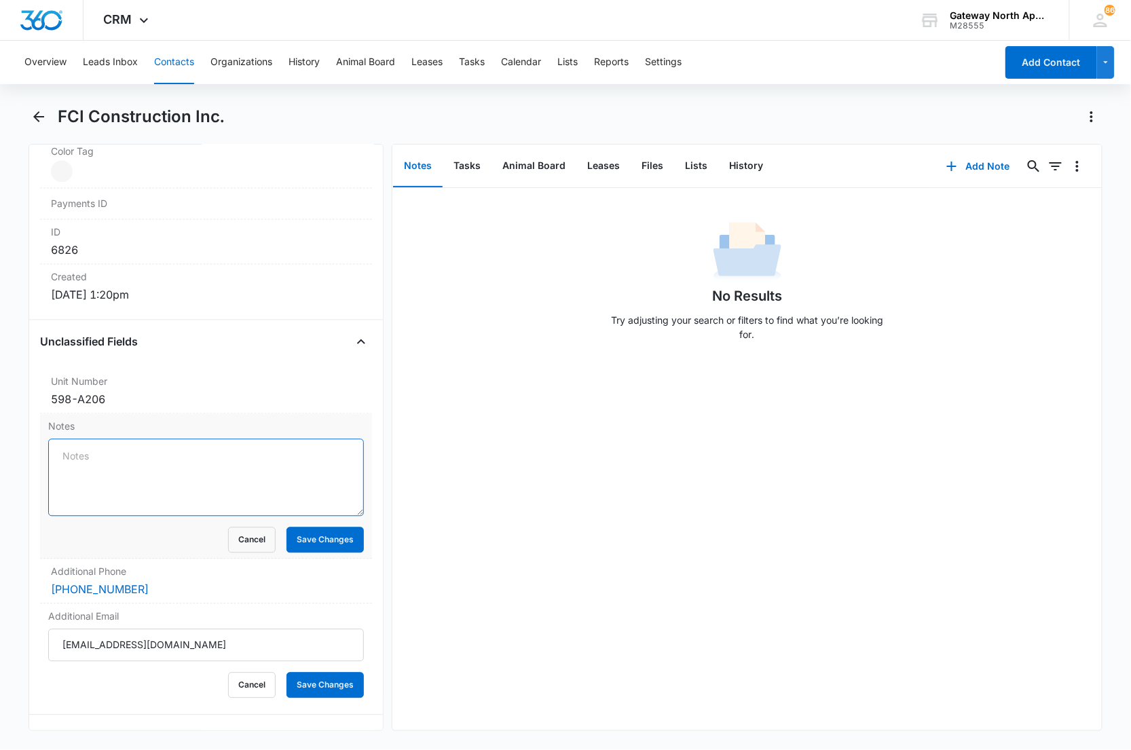
click at [111, 455] on textarea "Notes" at bounding box center [206, 477] width 316 height 77
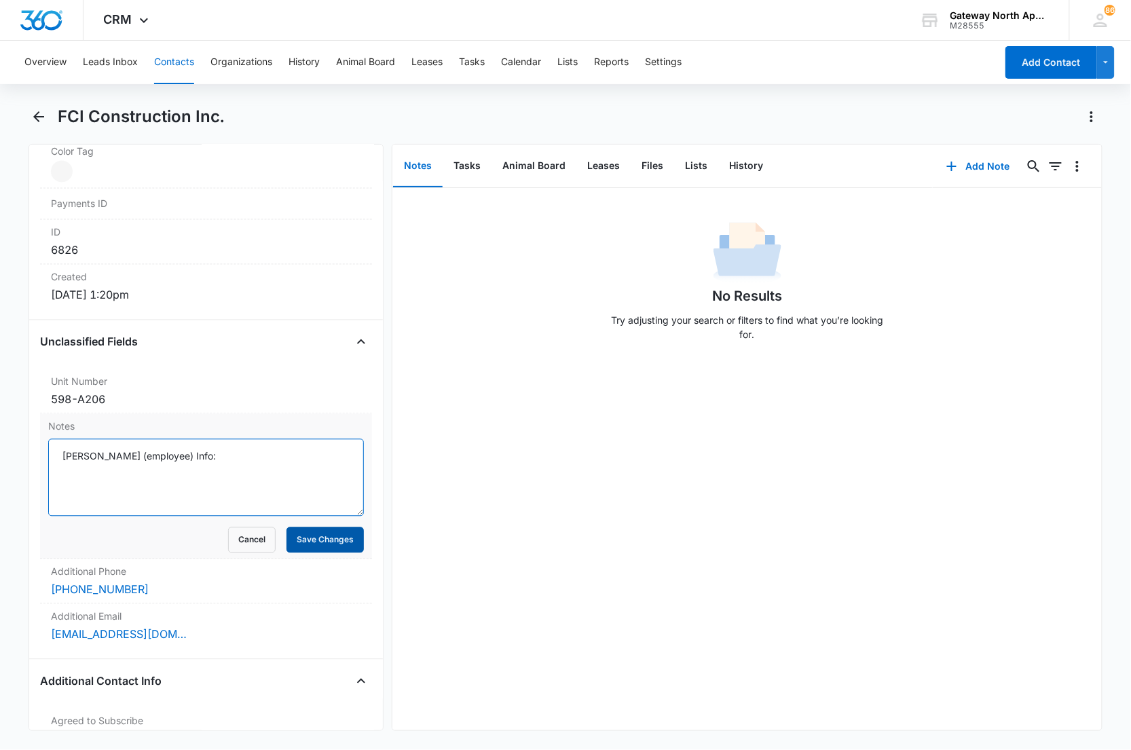
type textarea "[PERSON_NAME] (employee) Info:"
click at [315, 546] on button "Save Changes" at bounding box center [324, 540] width 77 height 26
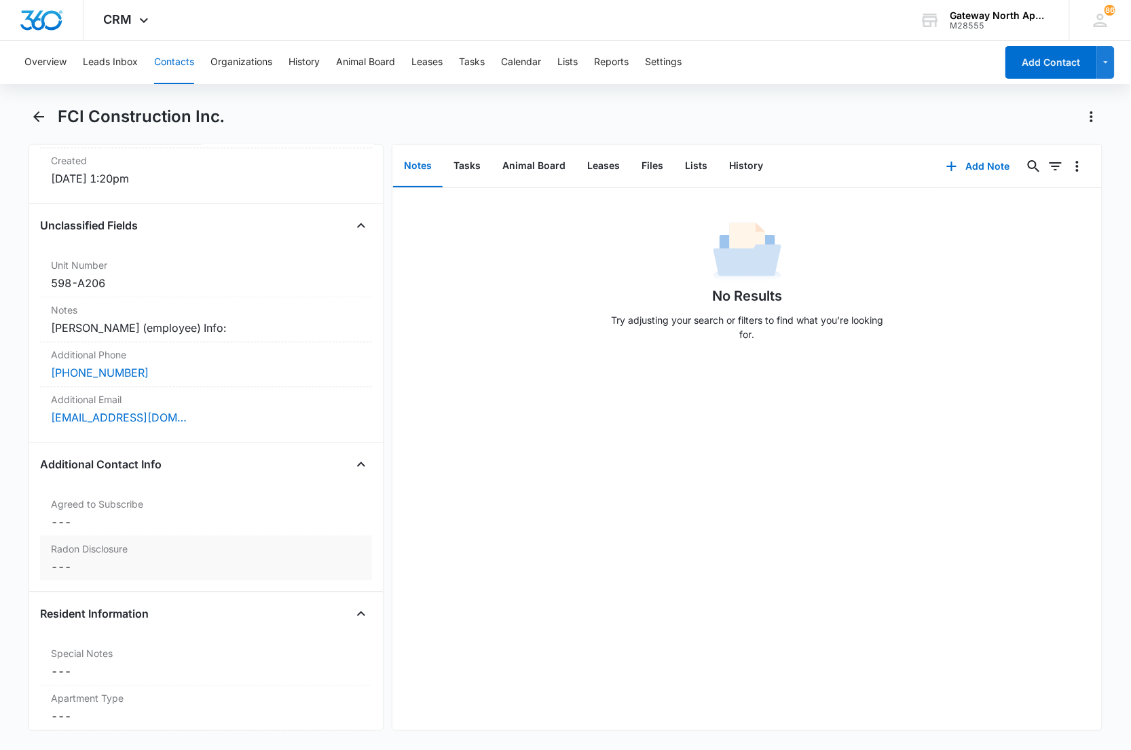
scroll to position [976, 0]
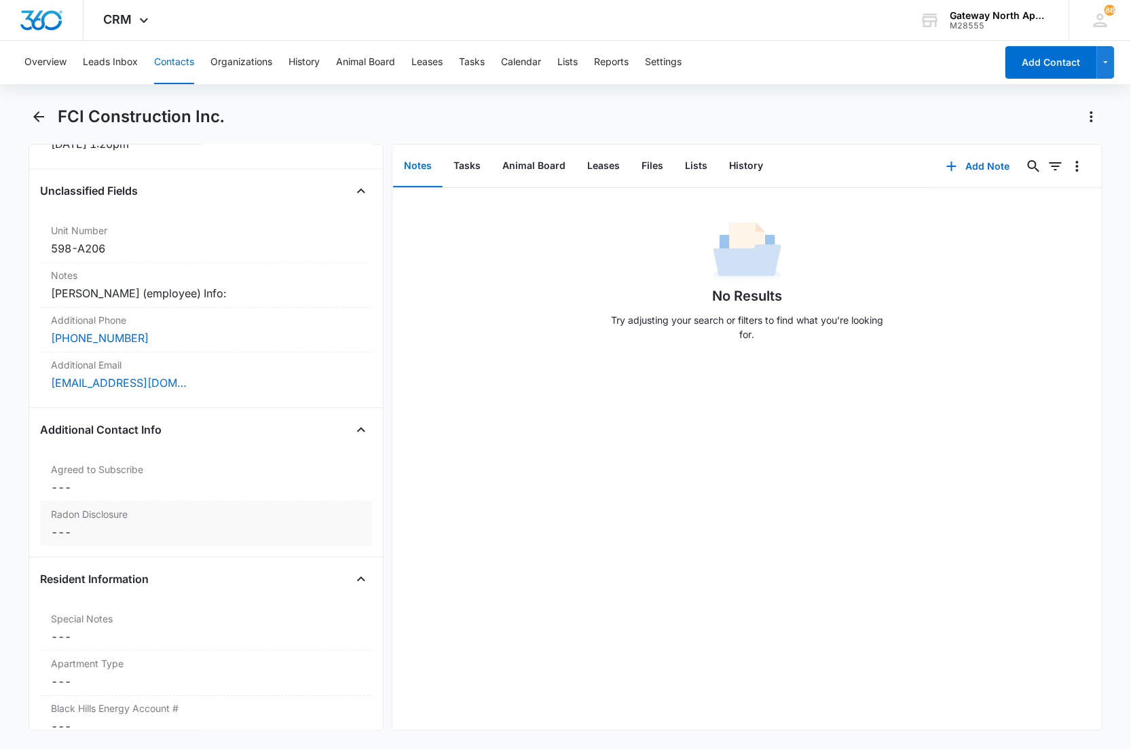
click at [128, 527] on dd "Cancel Save Changes ---" at bounding box center [206, 533] width 311 height 16
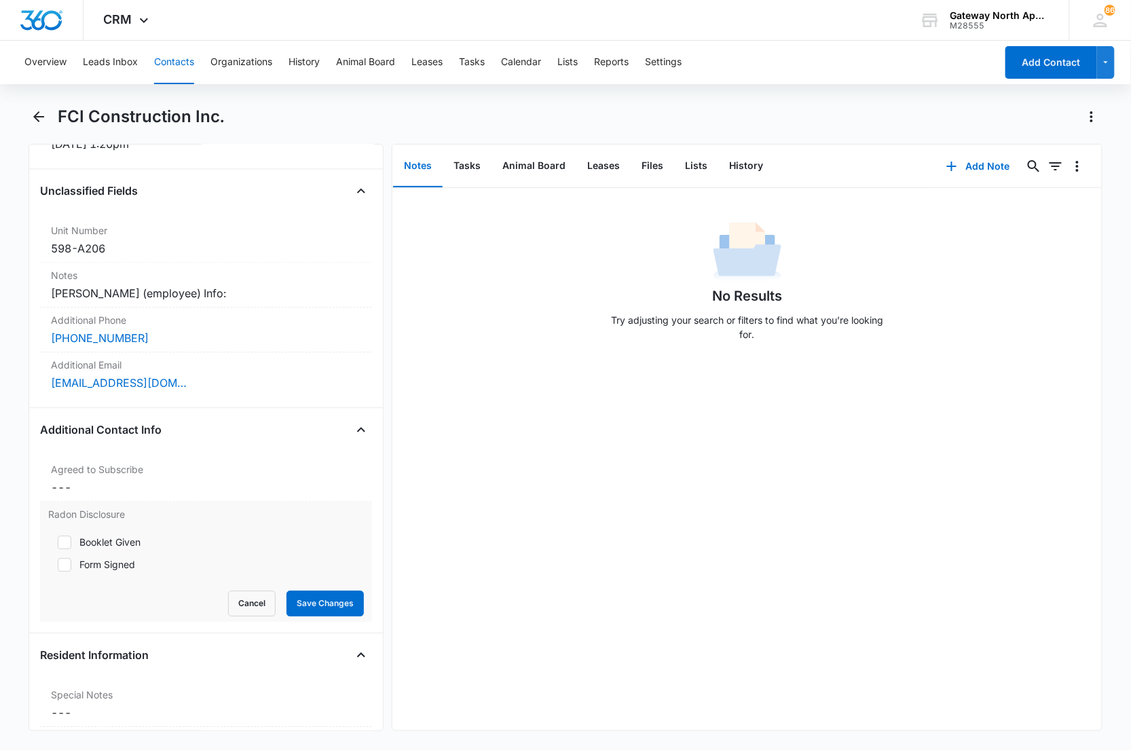
click at [111, 567] on div "Form Signed" at bounding box center [107, 565] width 56 height 14
click at [58, 567] on input "Form Signed" at bounding box center [53, 566] width 10 height 10
checkbox input "true"
click at [301, 601] on button "Save Changes" at bounding box center [324, 604] width 77 height 26
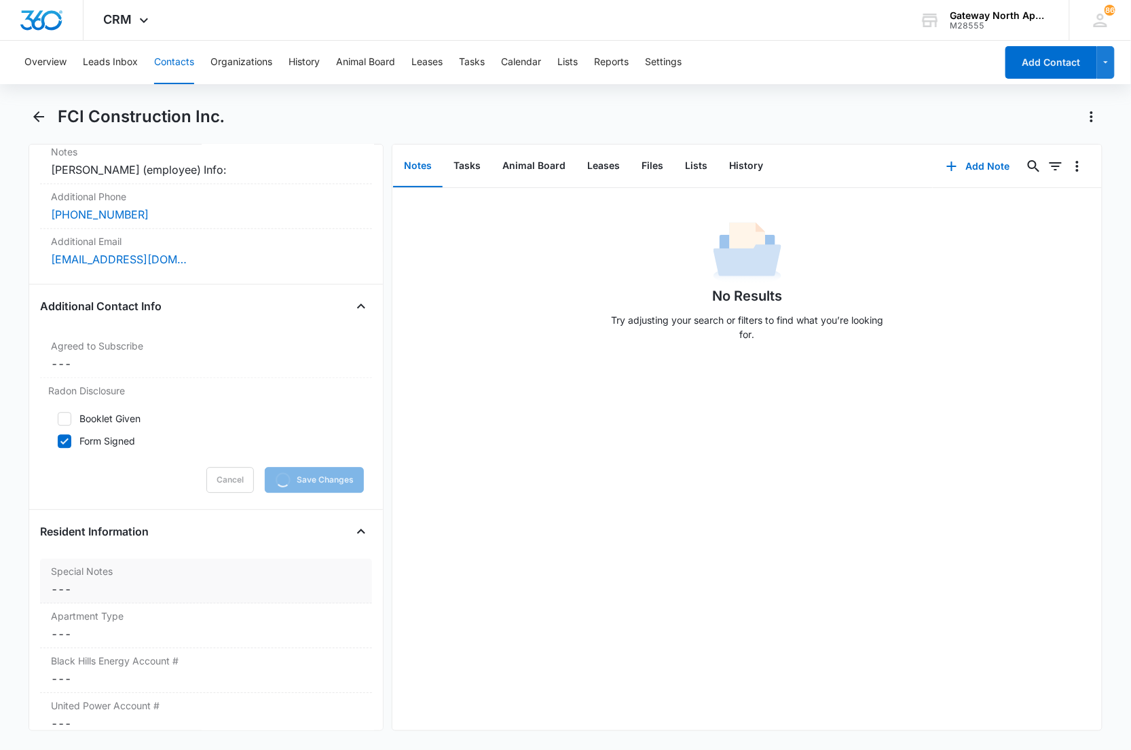
scroll to position [1127, 0]
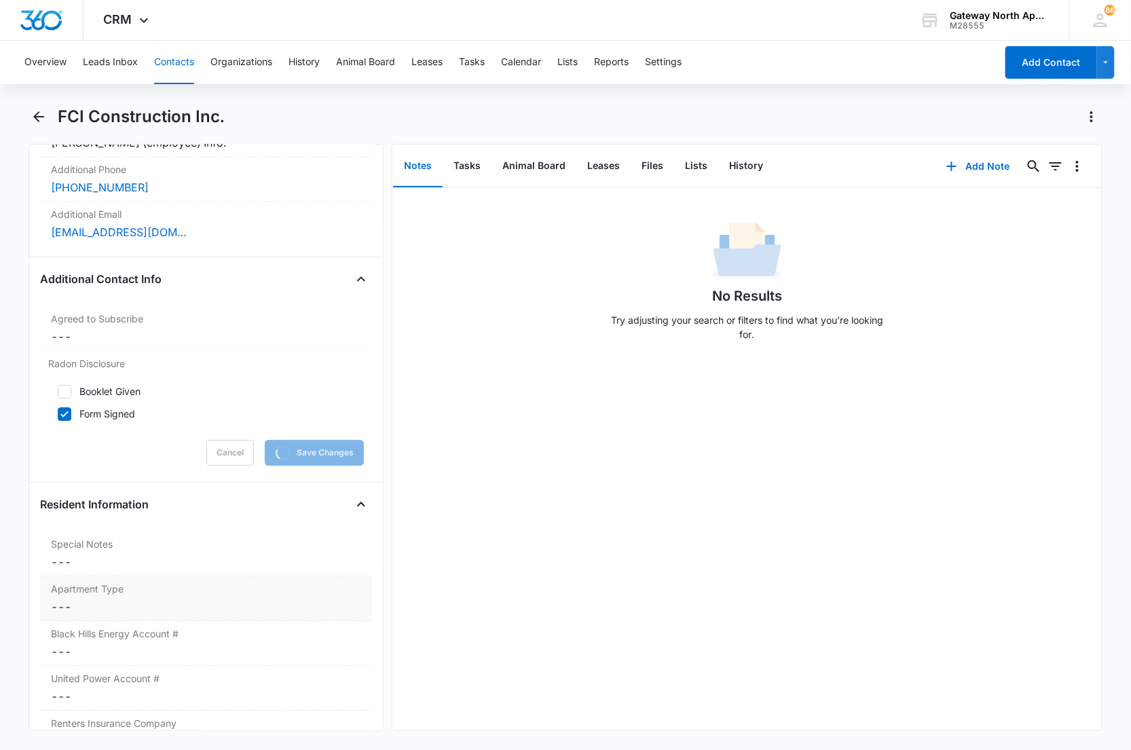
click at [159, 600] on dd "Cancel Save Changes ---" at bounding box center [206, 607] width 311 height 16
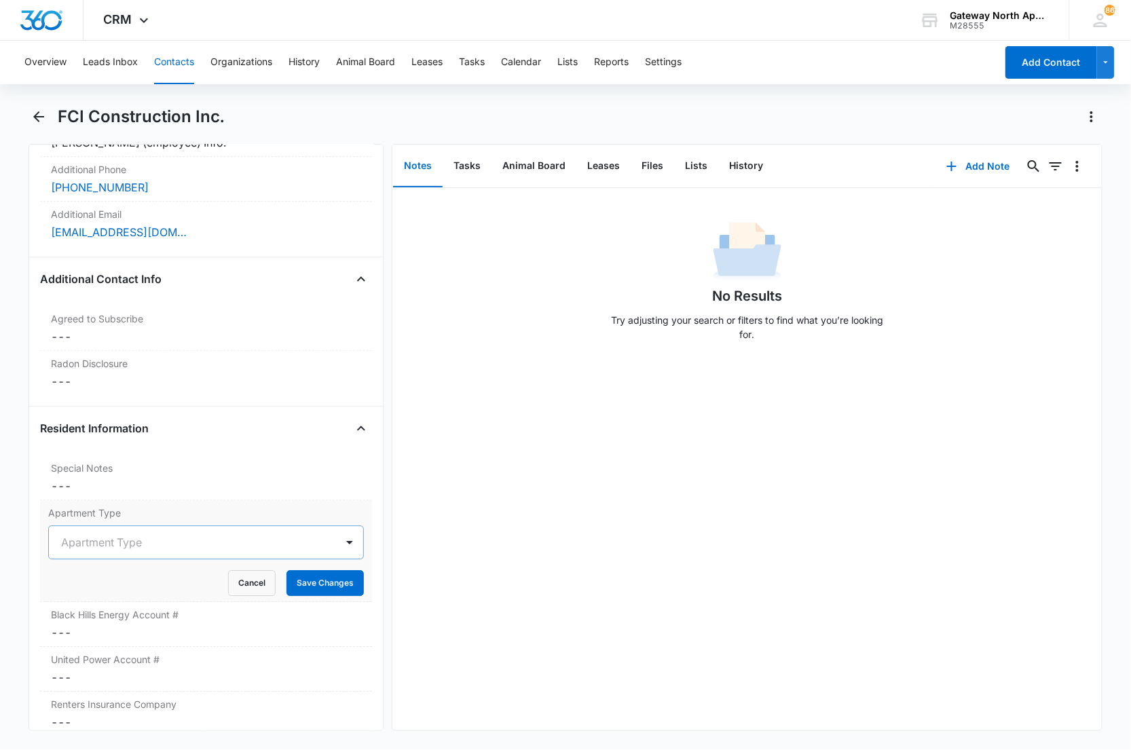
click at [126, 550] on div at bounding box center [190, 542] width 258 height 19
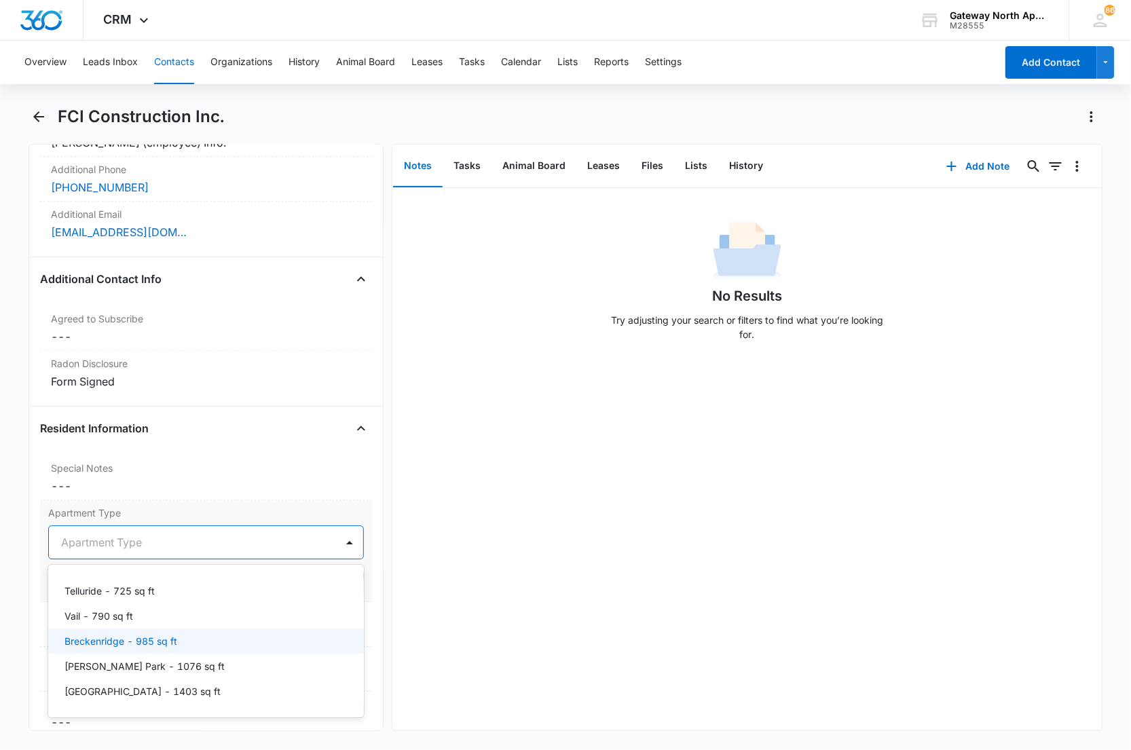
click at [105, 639] on p "Breckenridge - 985 sq ft" at bounding box center [120, 641] width 113 height 14
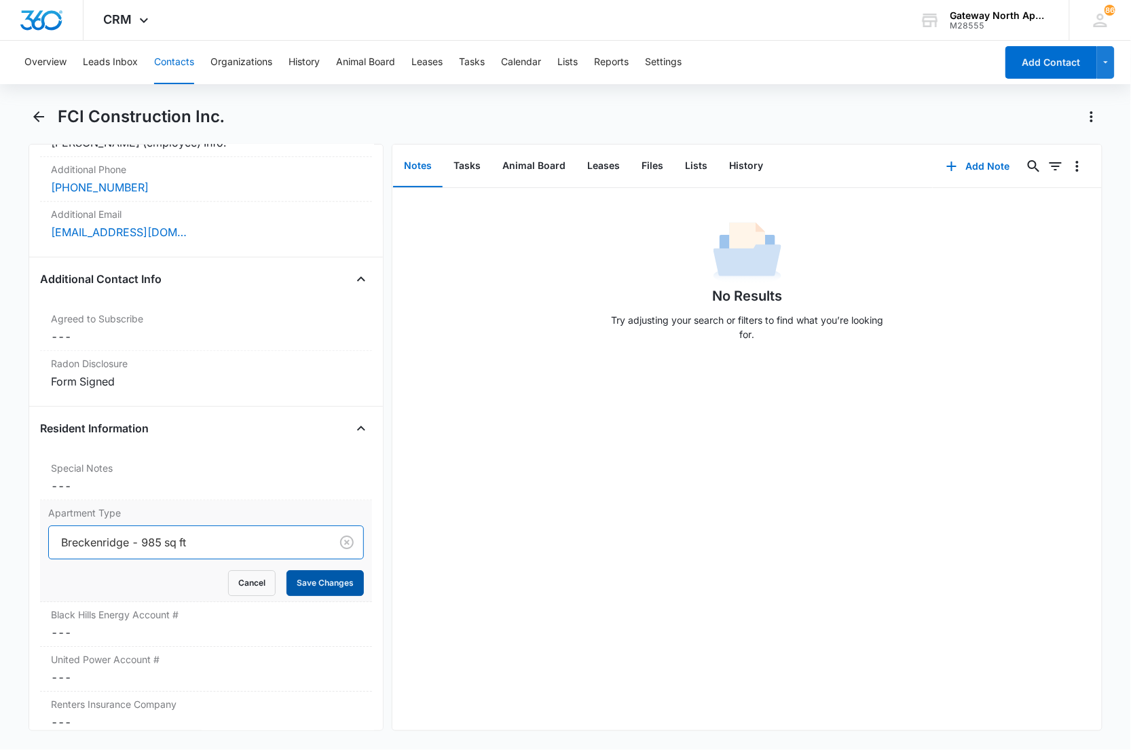
click at [295, 582] on button "Save Changes" at bounding box center [324, 583] width 77 height 26
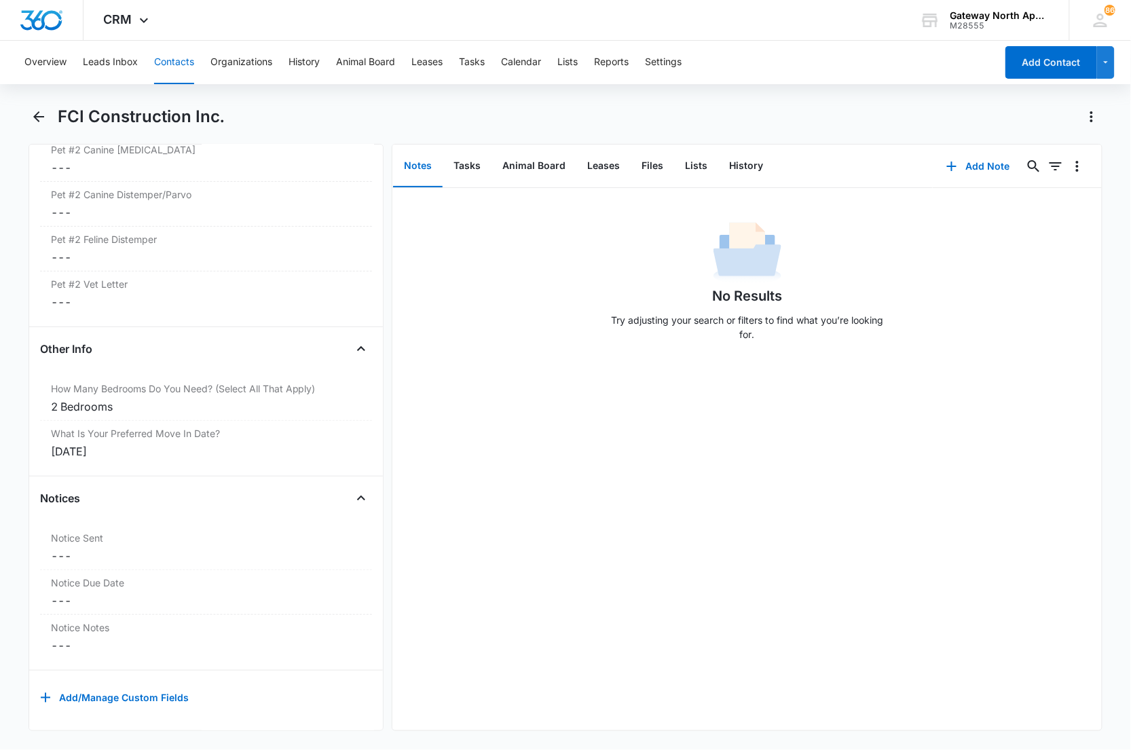
scroll to position [0, 0]
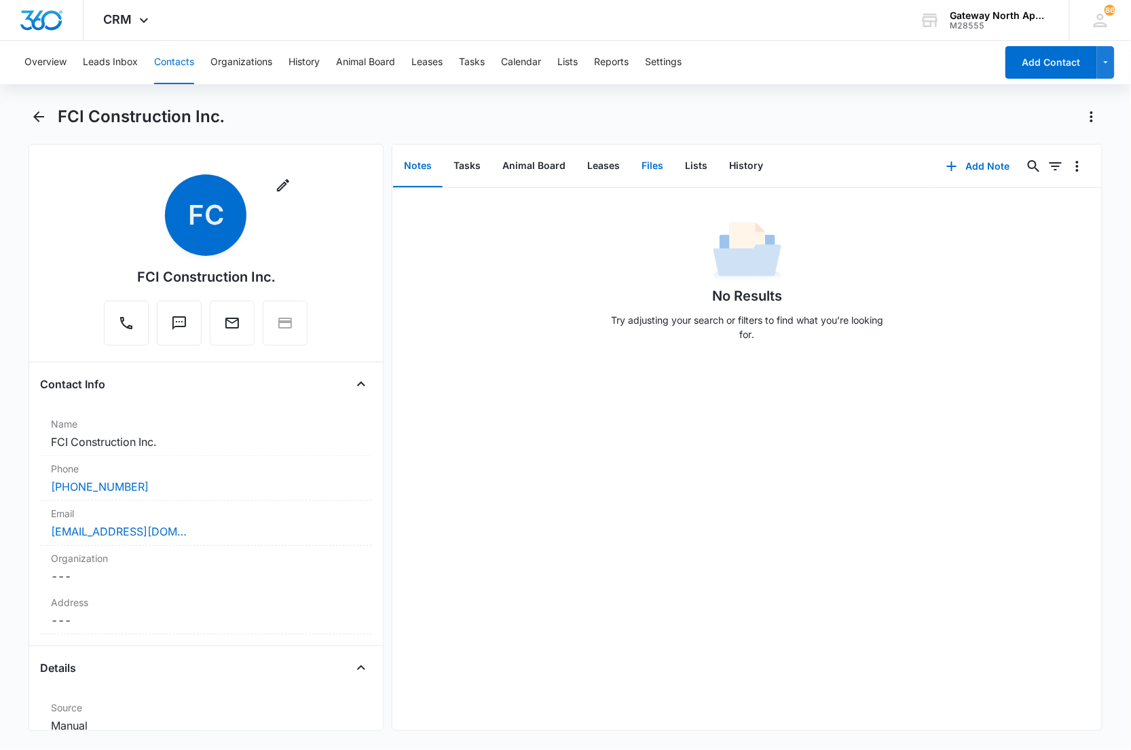
click at [645, 164] on button "Files" at bounding box center [651, 166] width 43 height 42
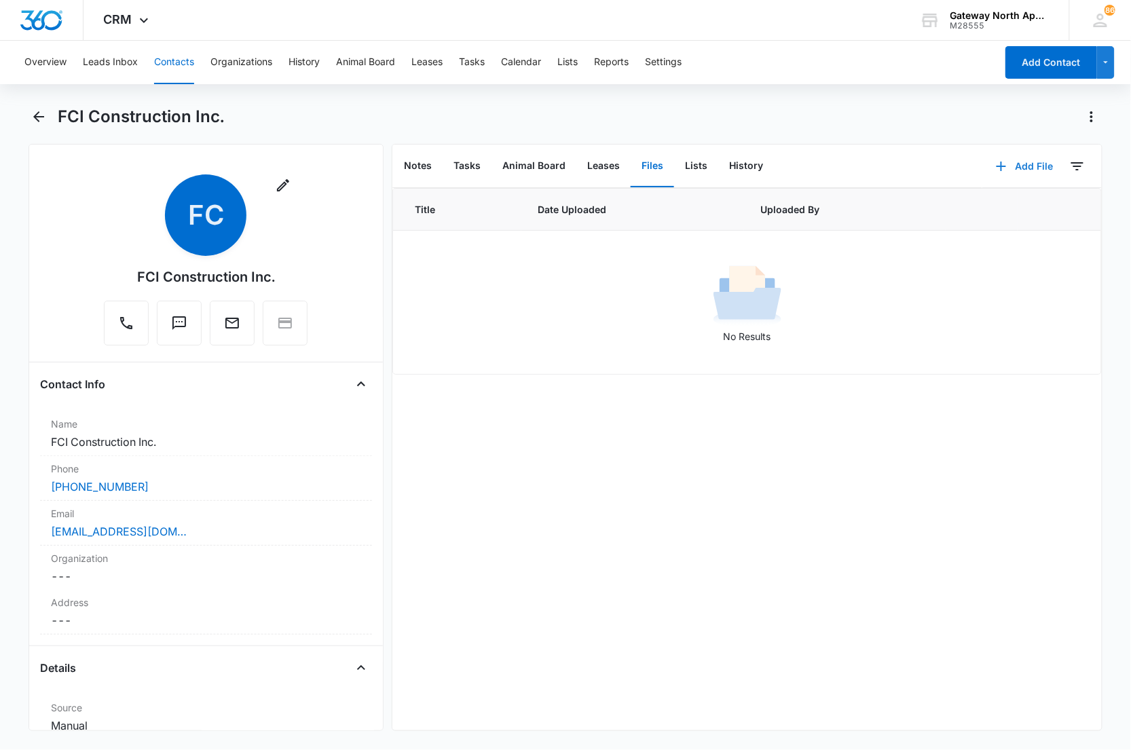
click at [1027, 165] on button "Add File" at bounding box center [1024, 166] width 84 height 33
click at [1004, 205] on div "Upload Files" at bounding box center [1006, 209] width 54 height 10
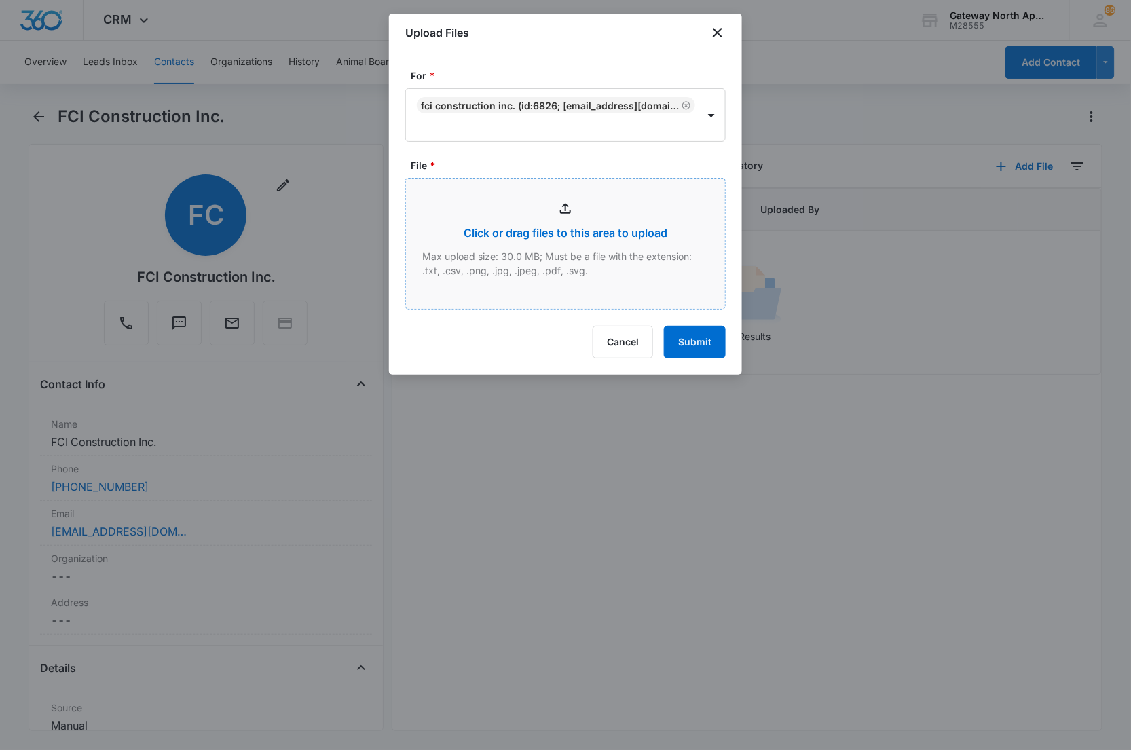
type input "C:\fakepath\A206_08142025122755.pdf"
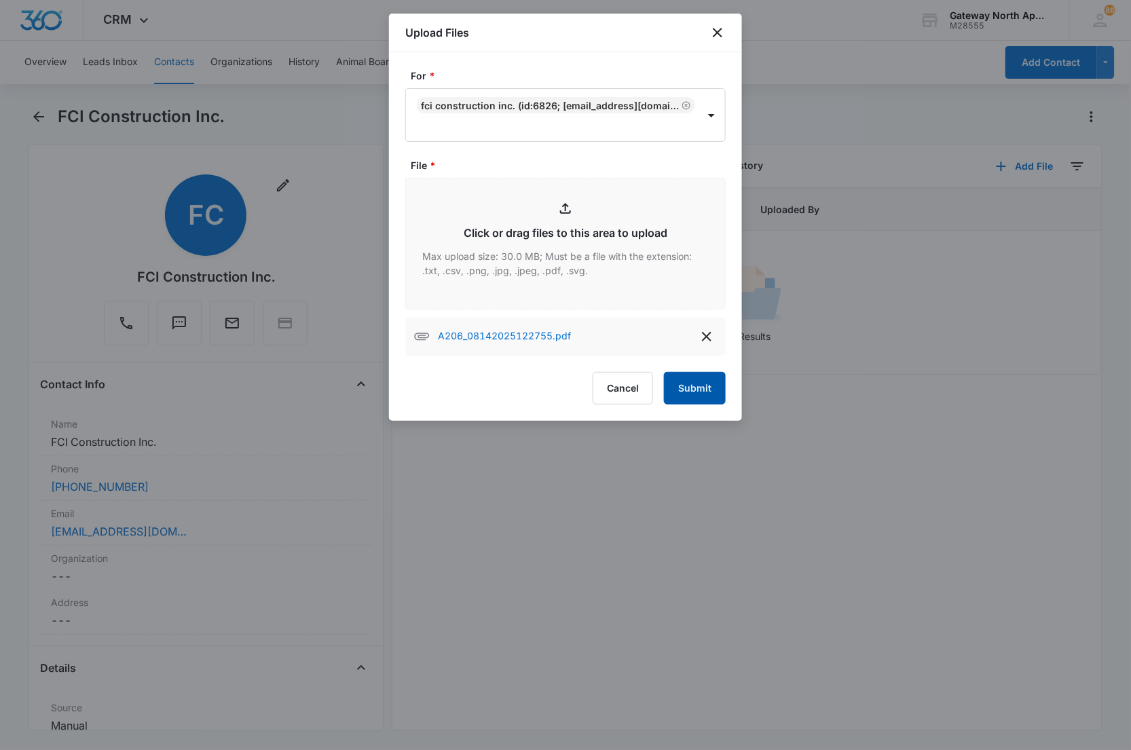
click at [680, 395] on button "Submit" at bounding box center [695, 388] width 62 height 33
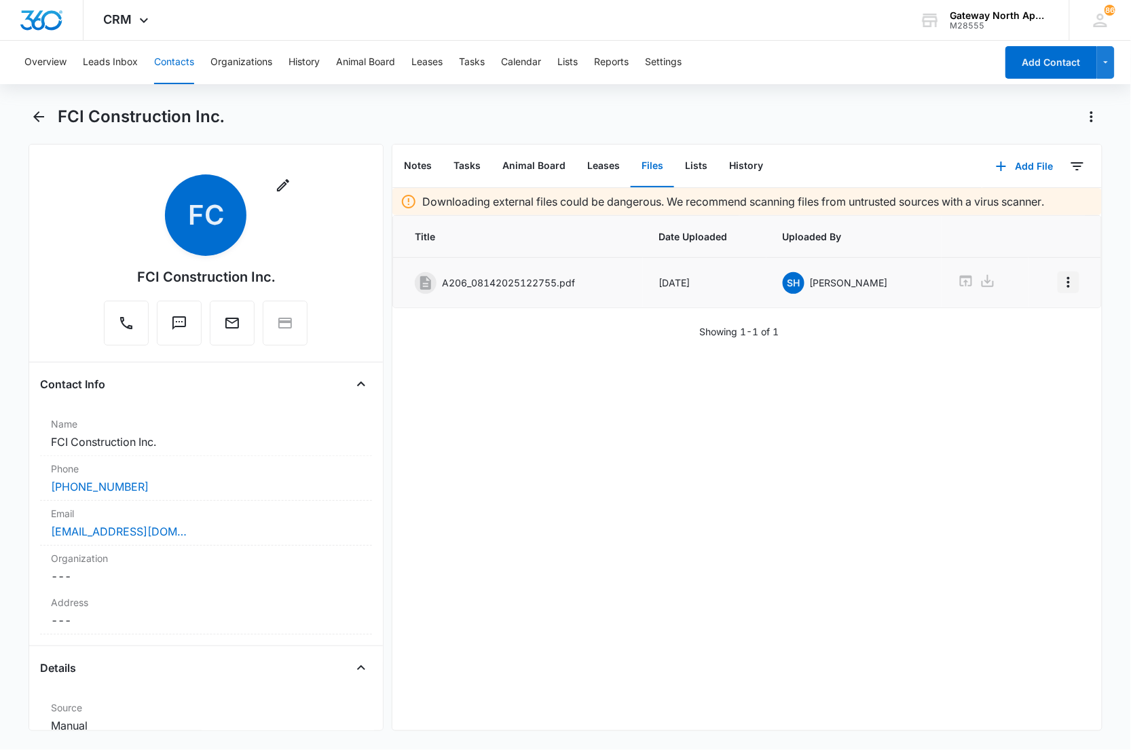
click at [1060, 280] on icon "Overflow Menu" at bounding box center [1068, 282] width 16 height 16
click at [1030, 320] on div "Edit" at bounding box center [1020, 321] width 29 height 10
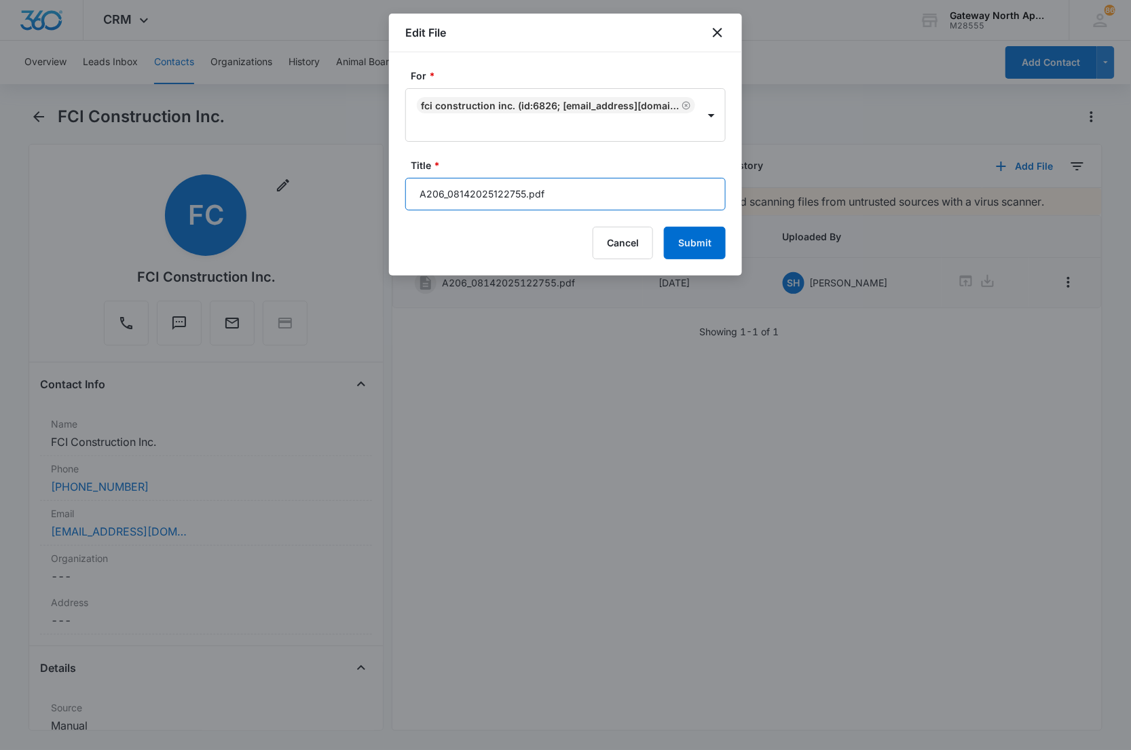
drag, startPoint x: 604, startPoint y: 177, endPoint x: 379, endPoint y: 177, distance: 225.3
click at [380, 177] on body "CRM Apps Reputation Websites Forms CRM Email Social Content Ads Intelligence Fi…" at bounding box center [565, 375] width 1131 height 750
type input "598-A206 Application"
click at [664, 227] on button "Submit" at bounding box center [695, 243] width 62 height 33
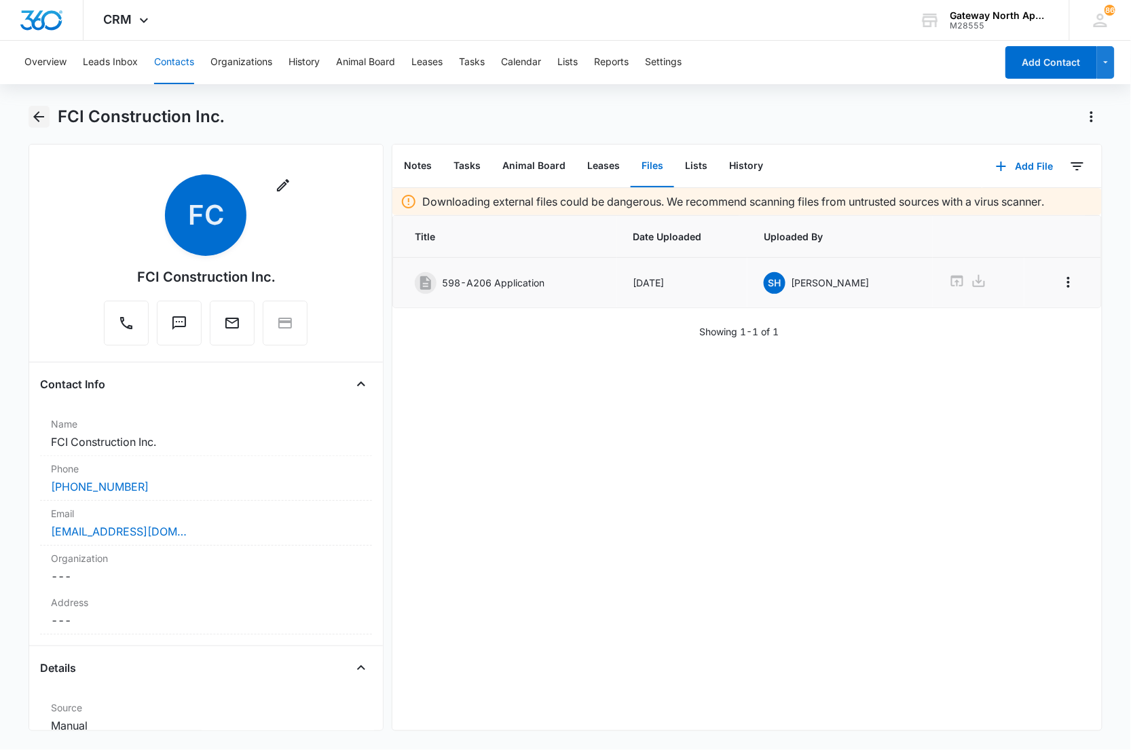
click at [31, 120] on icon "Back" at bounding box center [39, 117] width 16 height 16
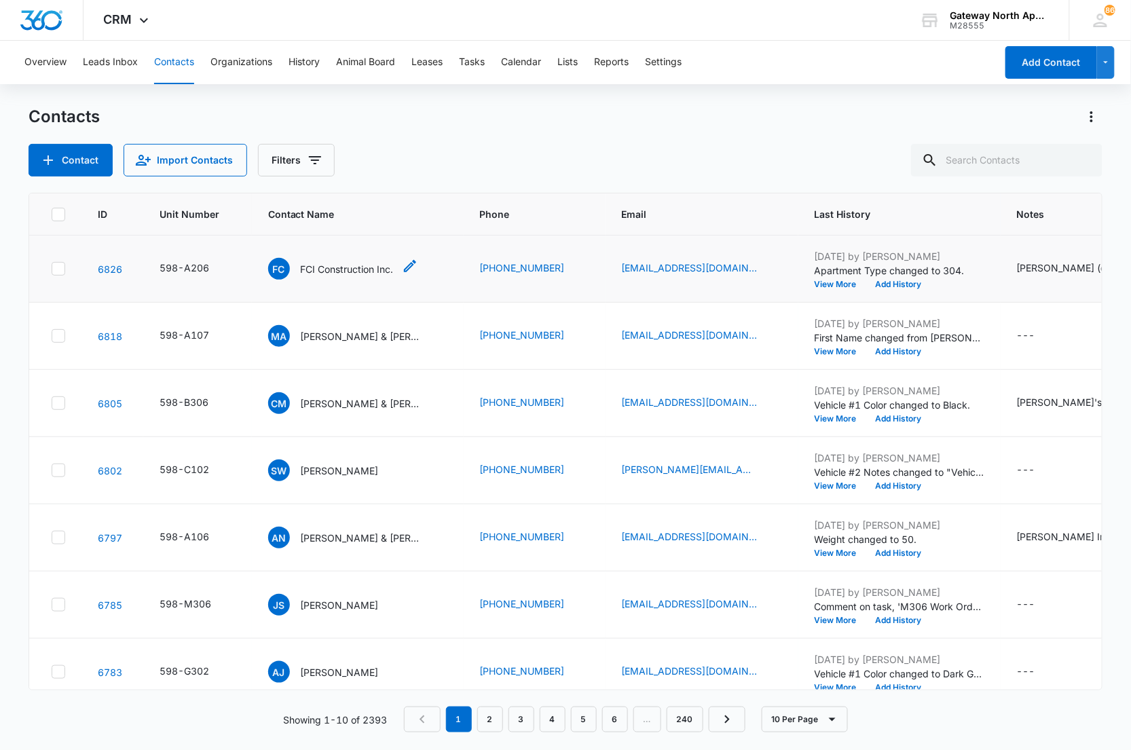
click at [314, 269] on p "FCI Construction Inc." at bounding box center [347, 269] width 93 height 14
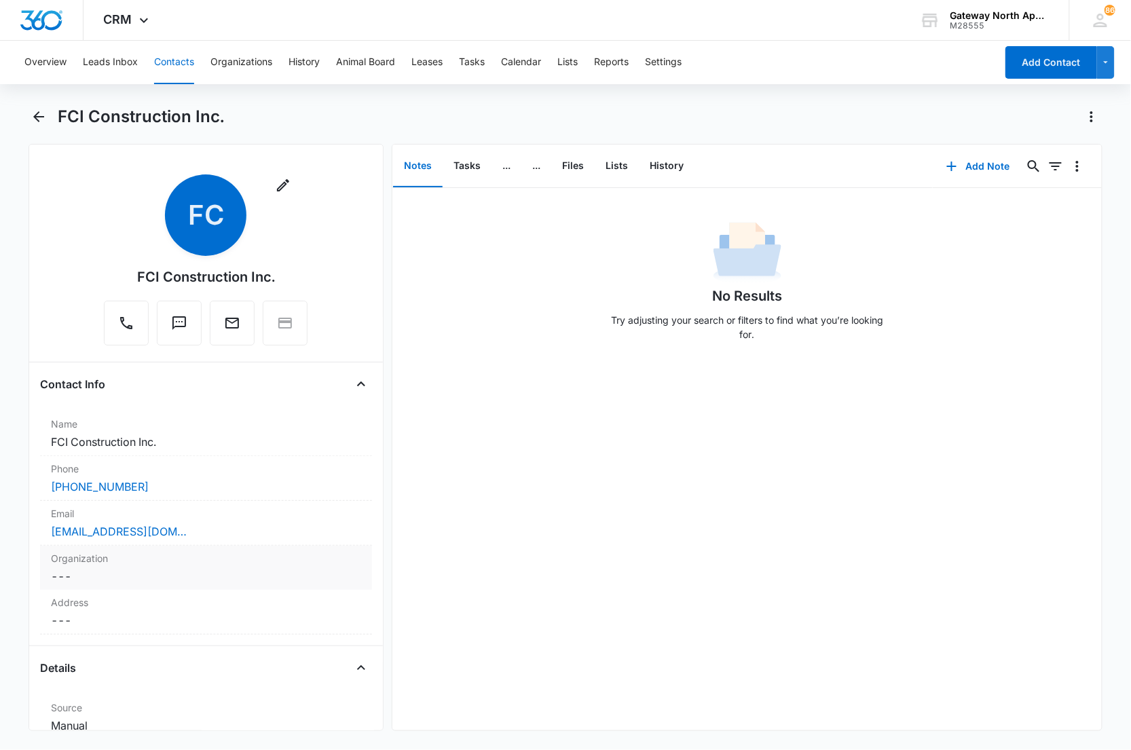
drag, startPoint x: 122, startPoint y: 558, endPoint x: 111, endPoint y: 565, distance: 12.8
click at [120, 561] on label "Organization" at bounding box center [206, 558] width 311 height 14
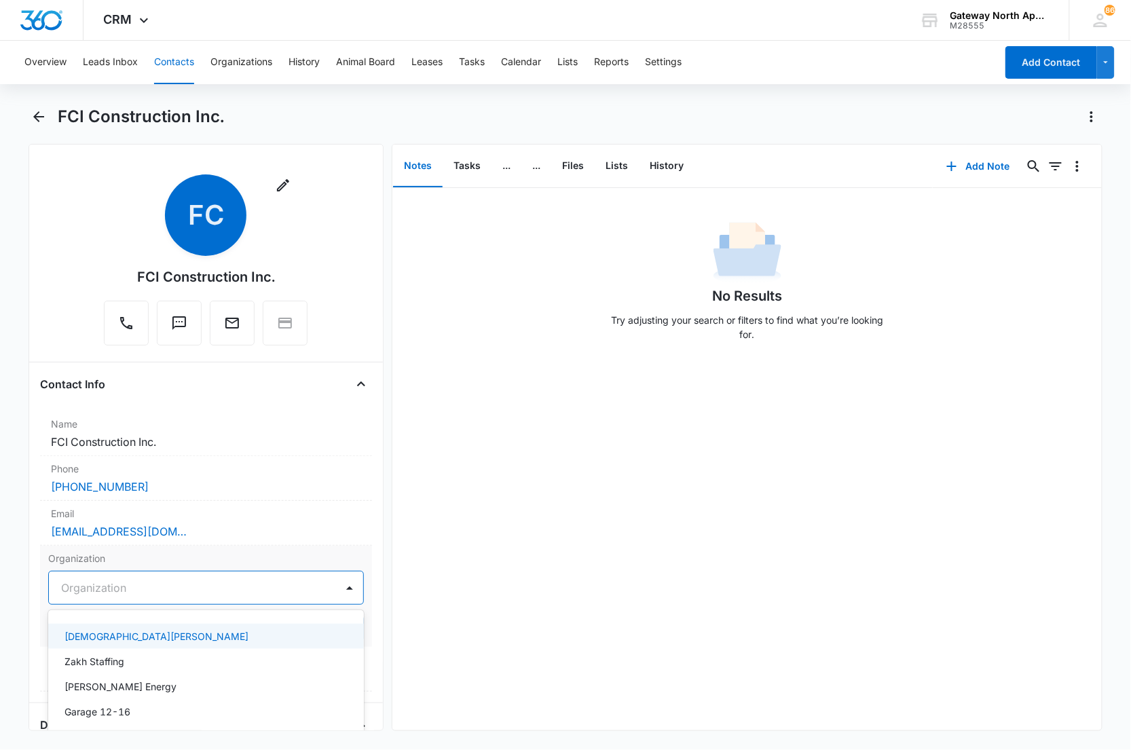
click at [119, 584] on div at bounding box center [190, 587] width 258 height 19
type input "Garage 4-1"
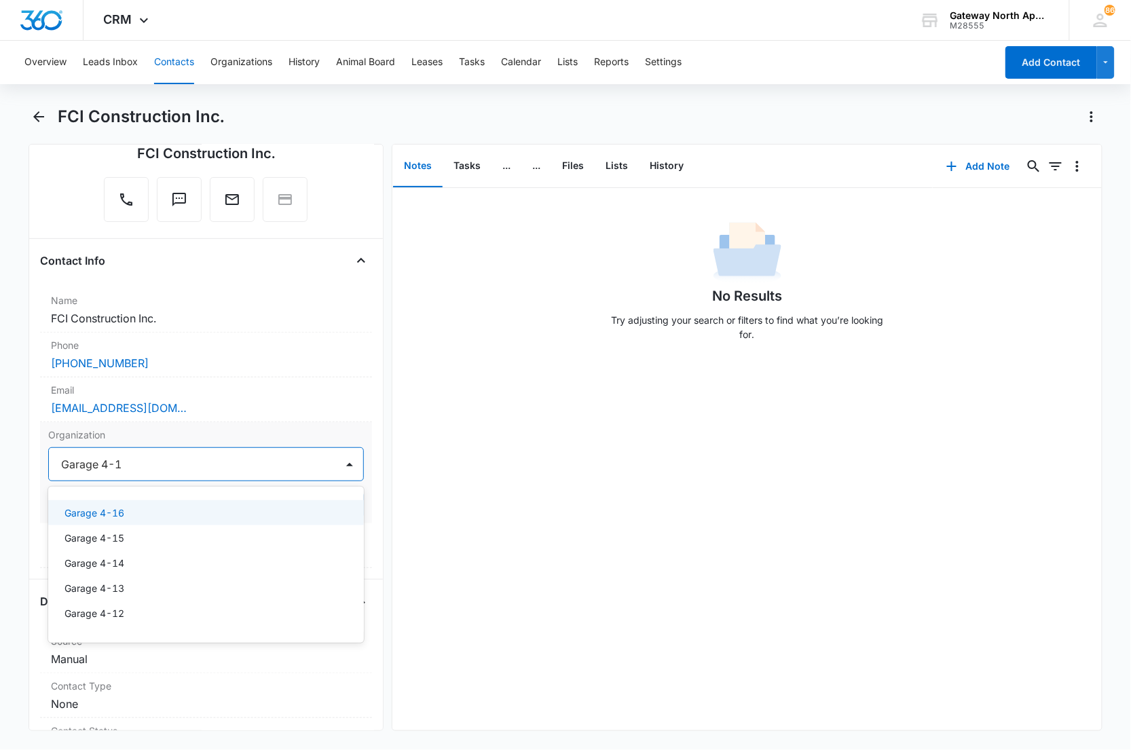
scroll to position [151, 0]
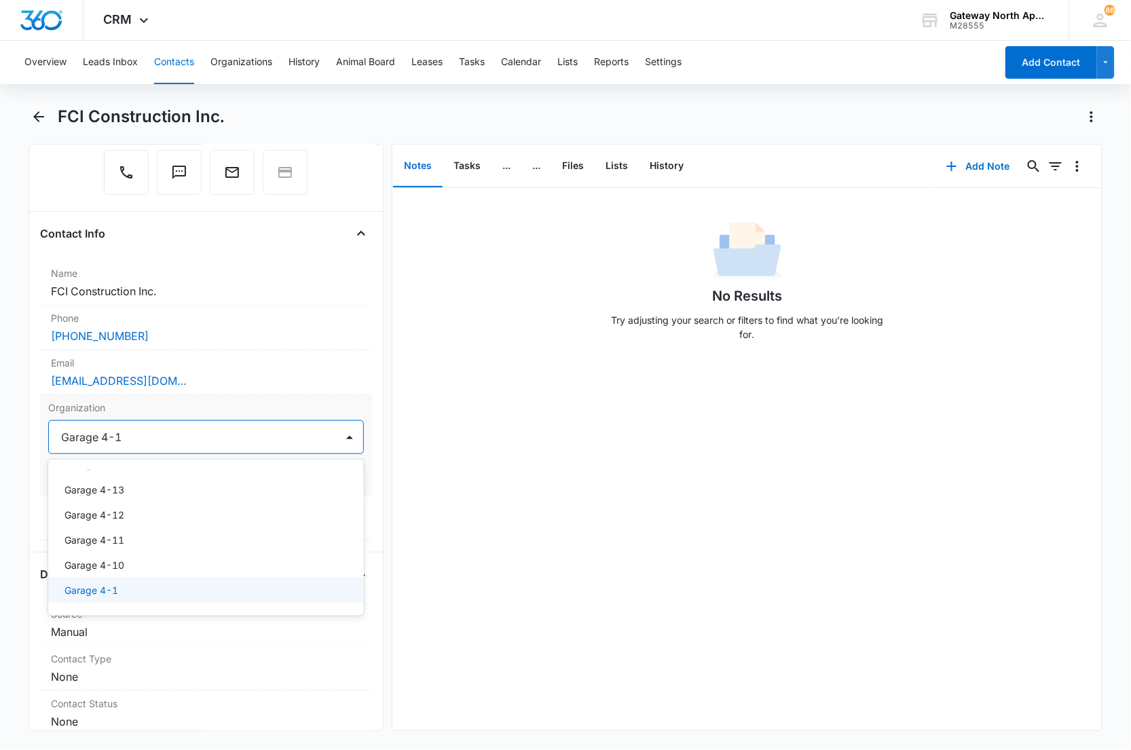
click at [157, 589] on div "Garage 4-1" at bounding box center [204, 590] width 281 height 14
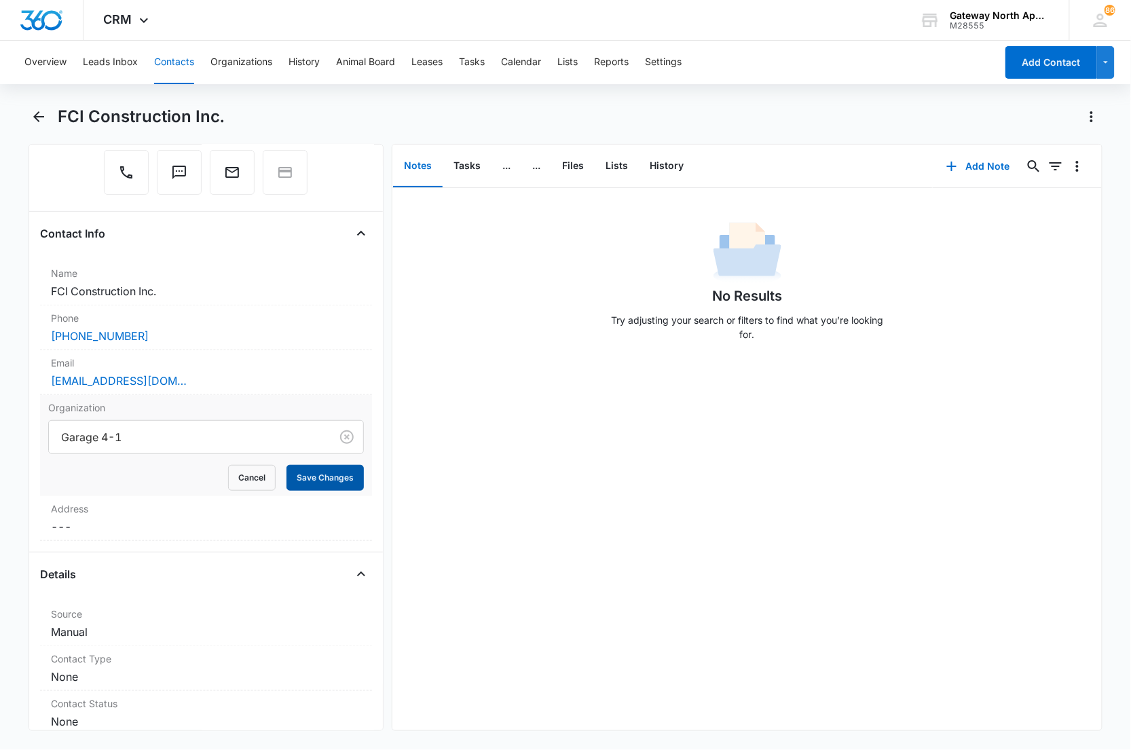
click at [288, 483] on button "Save Changes" at bounding box center [324, 478] width 77 height 26
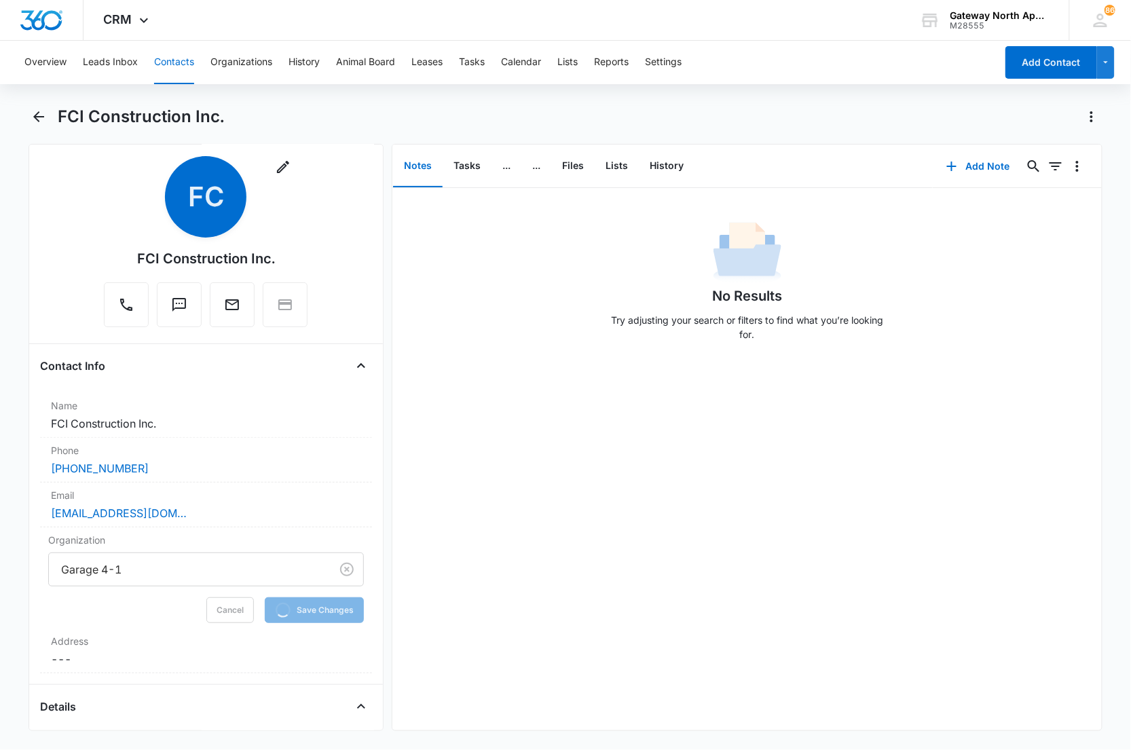
scroll to position [0, 0]
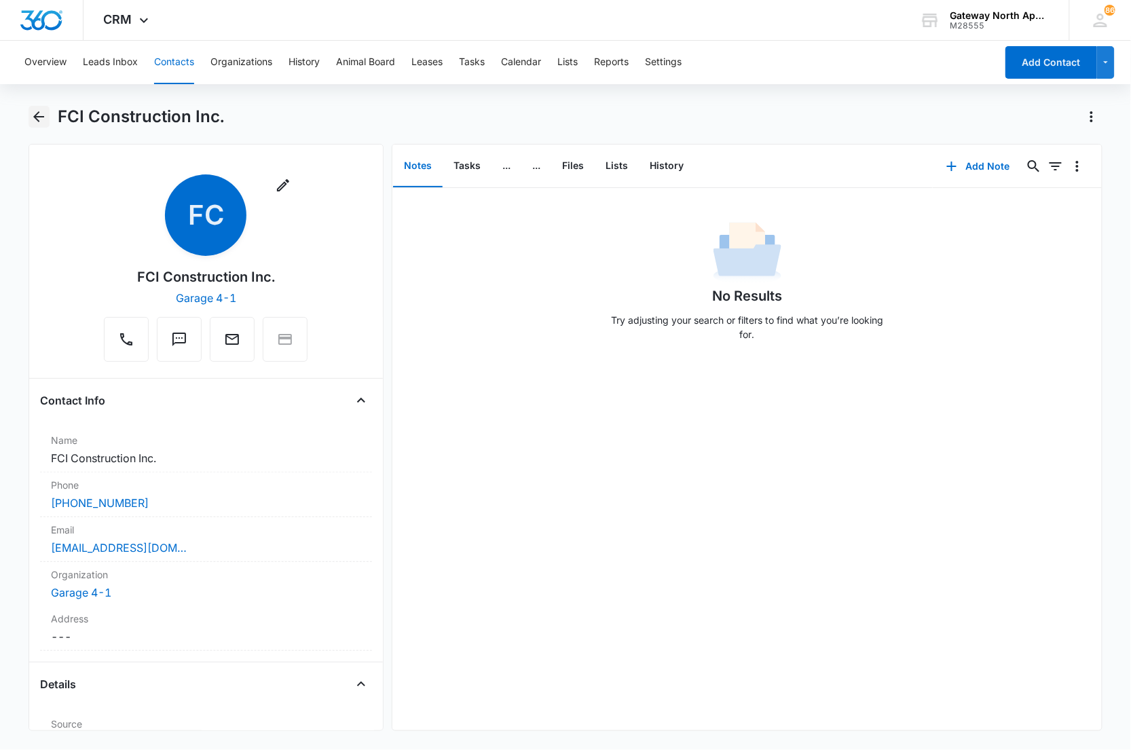
click at [34, 115] on icon "Back" at bounding box center [39, 117] width 16 height 16
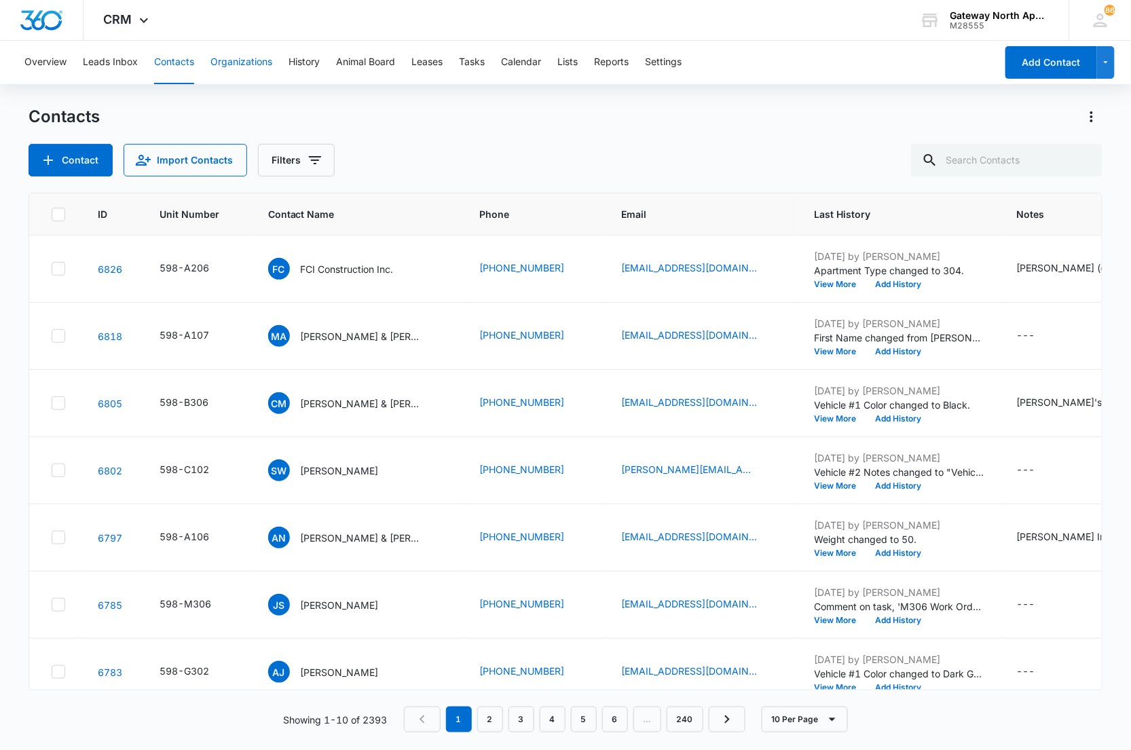
click at [219, 60] on button "Organizations" at bounding box center [241, 62] width 62 height 43
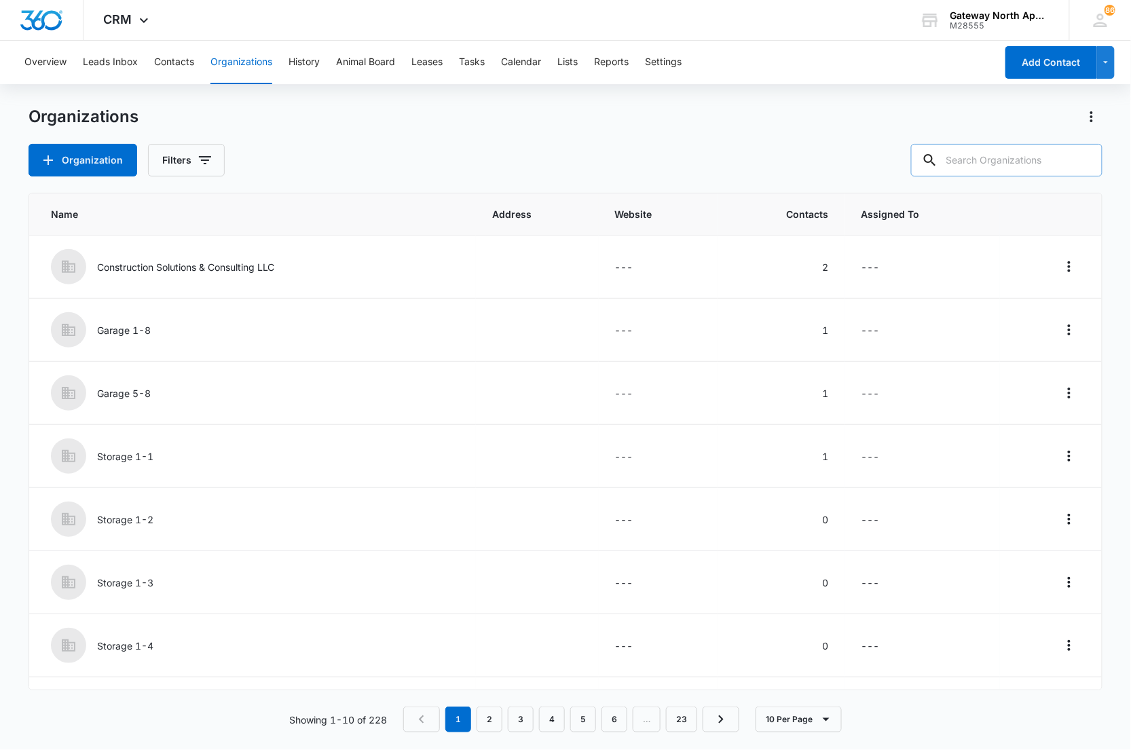
click at [985, 159] on input "text" at bounding box center [1006, 160] width 191 height 33
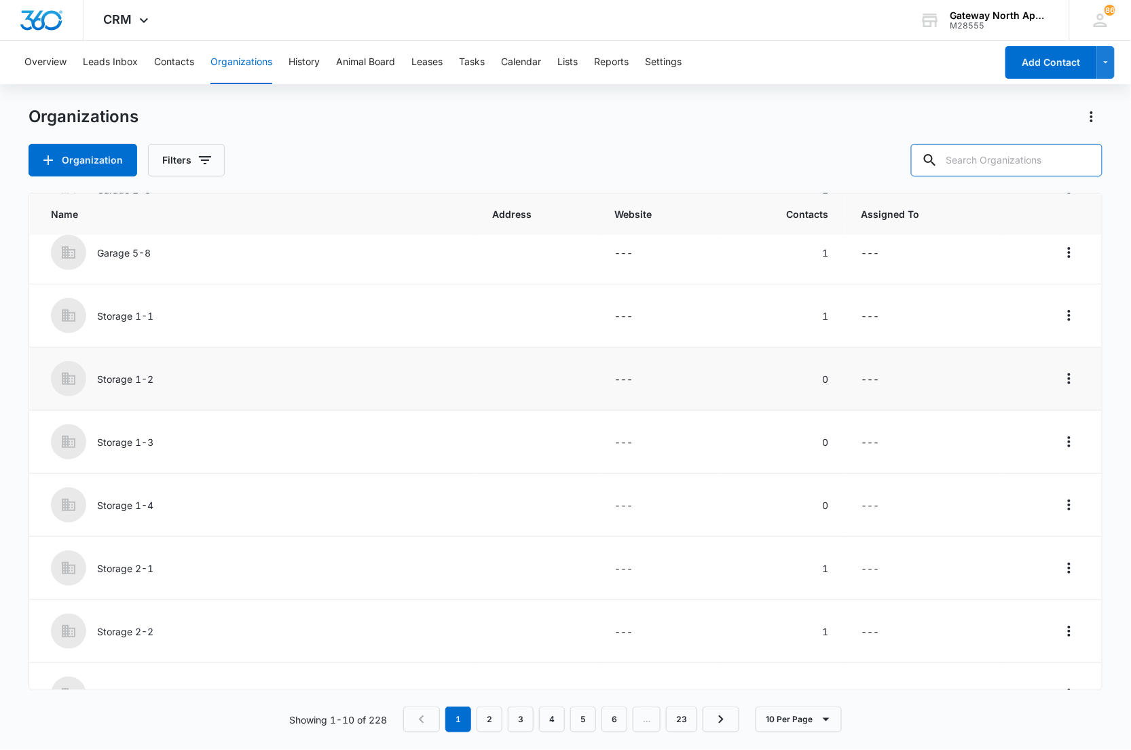
scroll to position [176, 0]
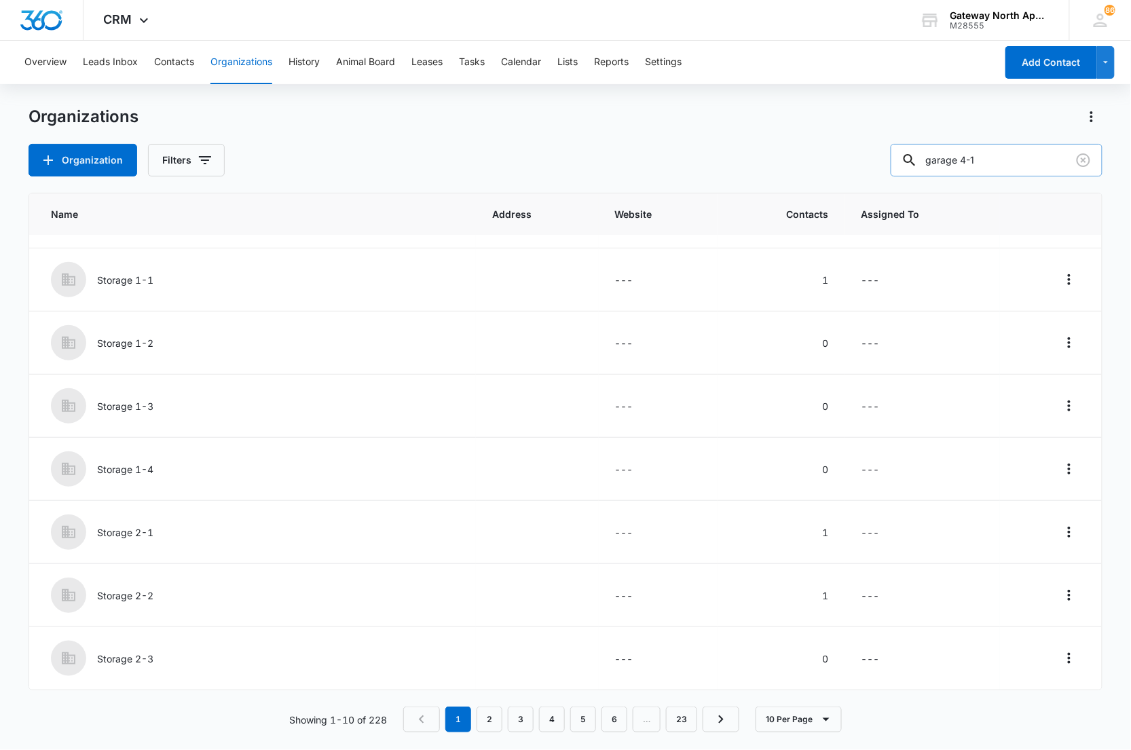
type input "garage 4-1"
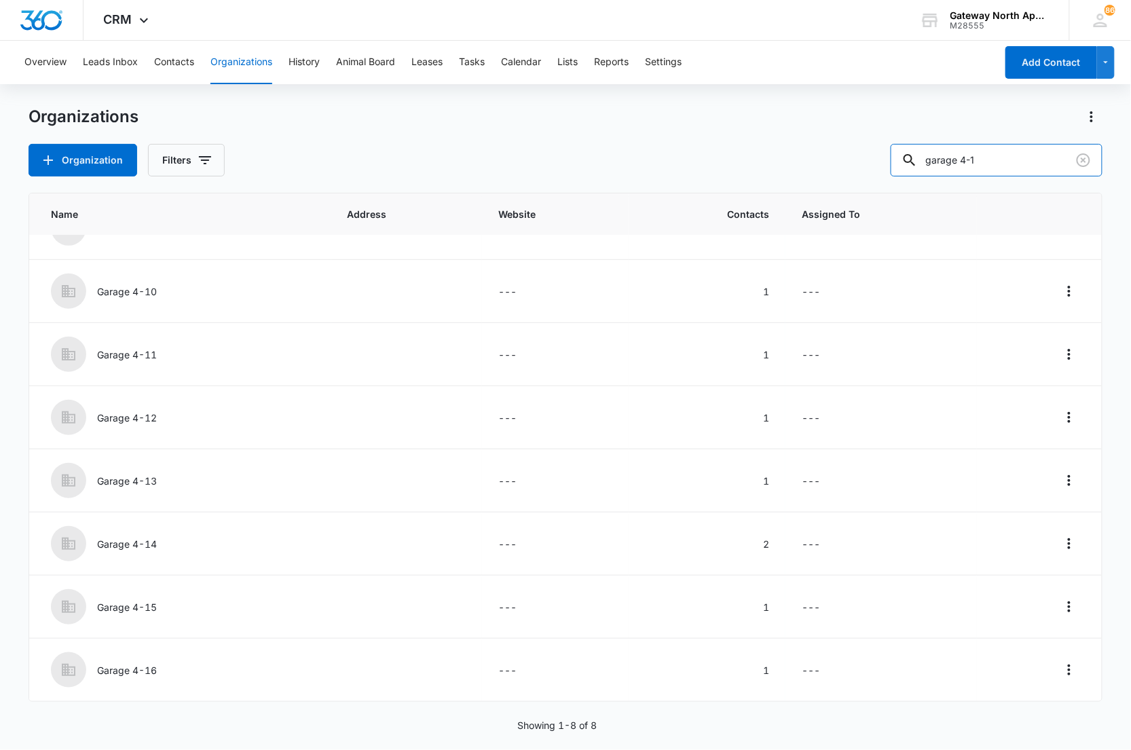
scroll to position [0, 0]
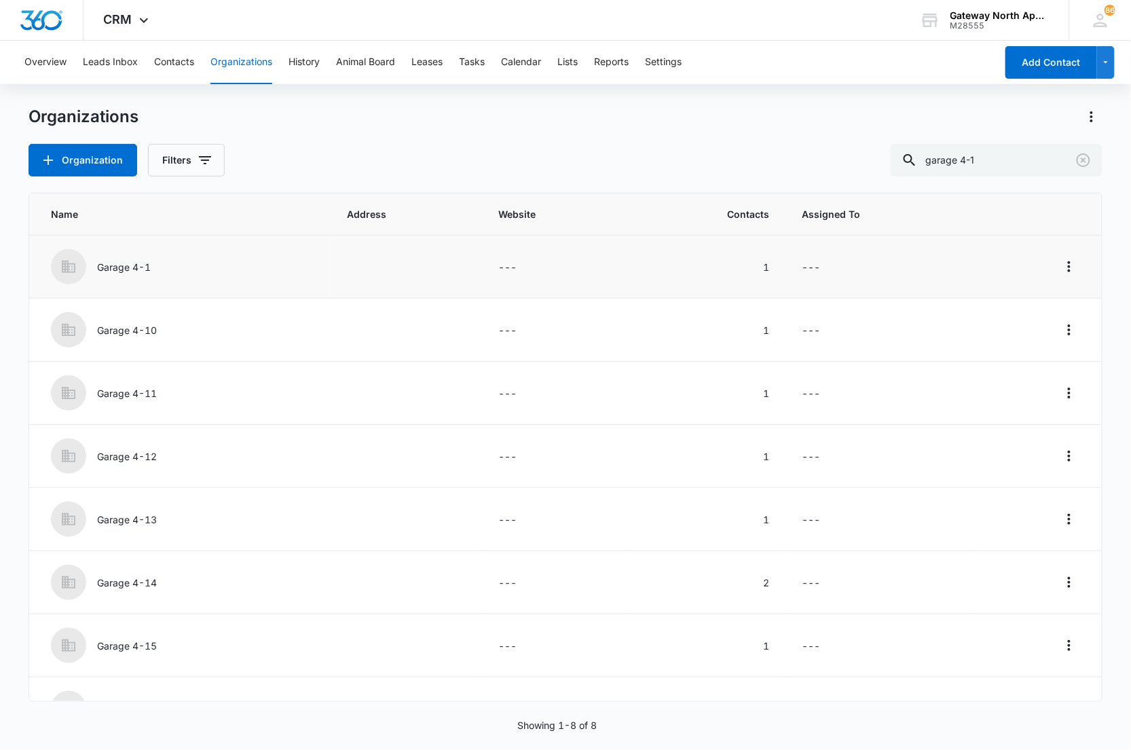
click at [125, 265] on p "Garage 4-1" at bounding box center [124, 267] width 54 height 14
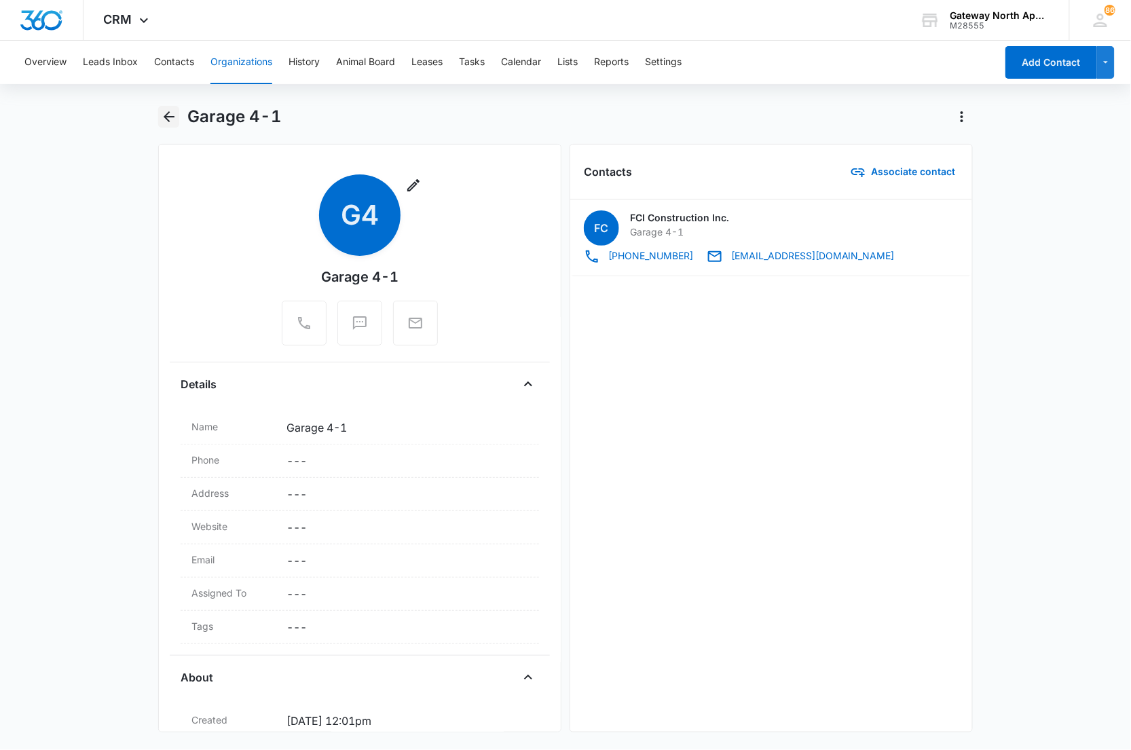
click at [165, 116] on icon "Back" at bounding box center [169, 116] width 11 height 11
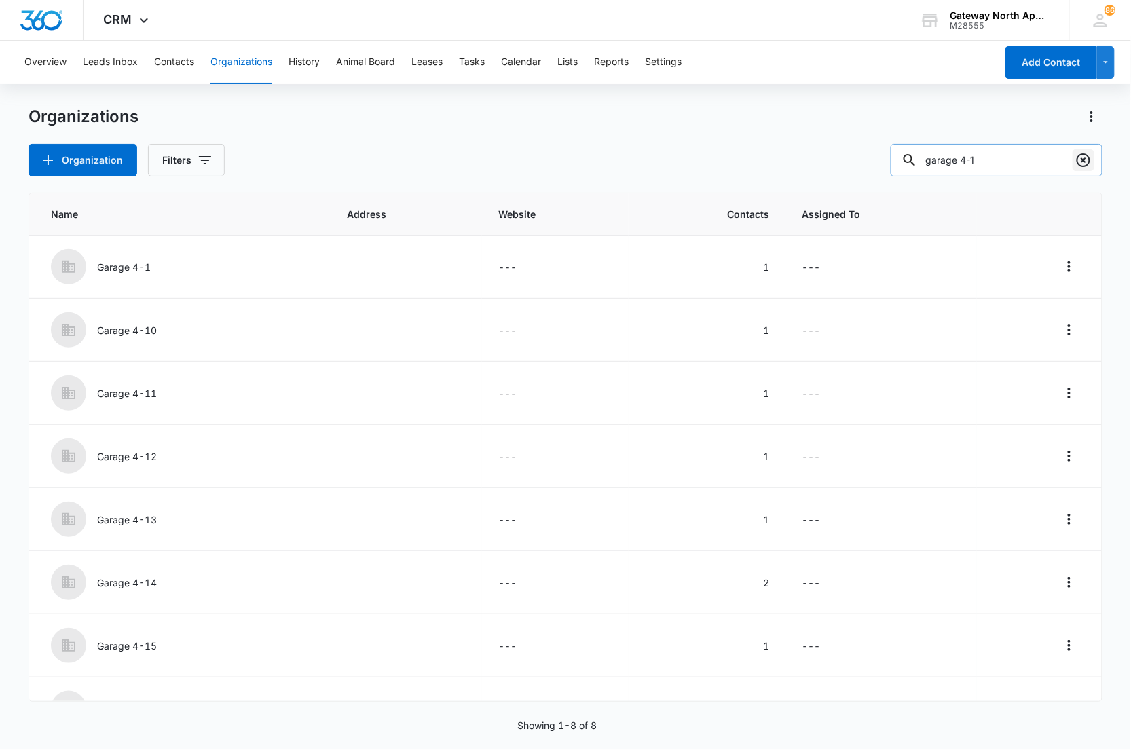
click at [1076, 161] on icon "Clear" at bounding box center [1083, 160] width 16 height 16
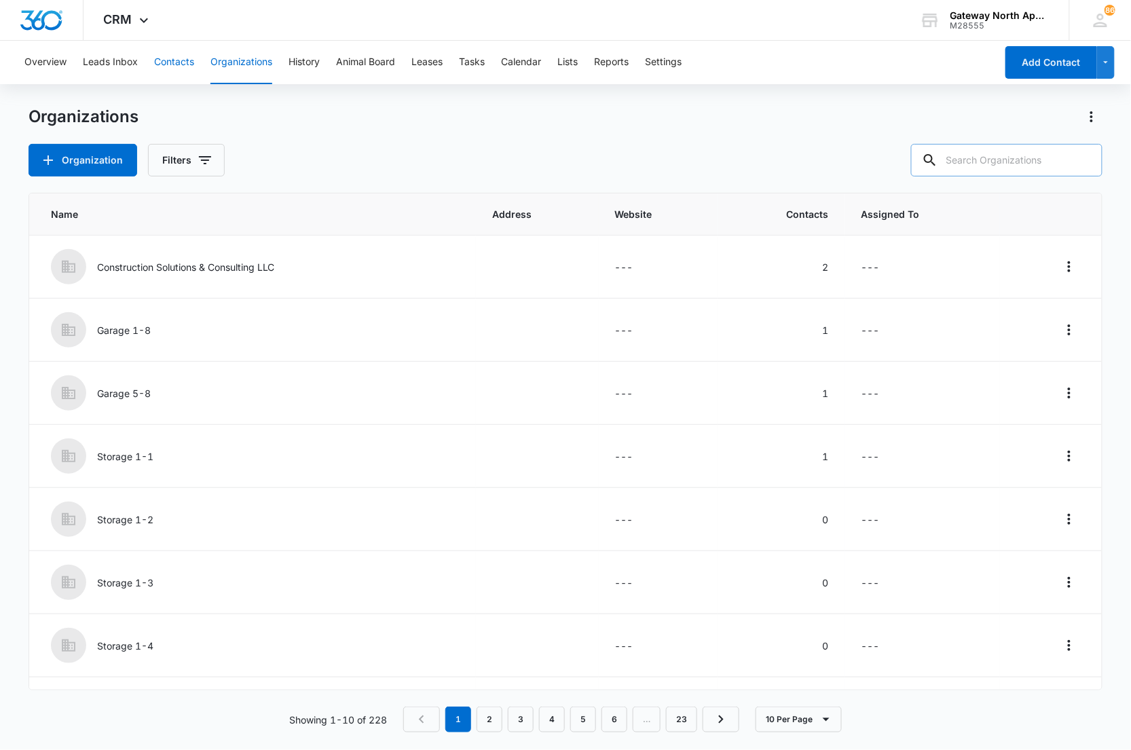
click at [176, 65] on button "Contacts" at bounding box center [174, 62] width 40 height 43
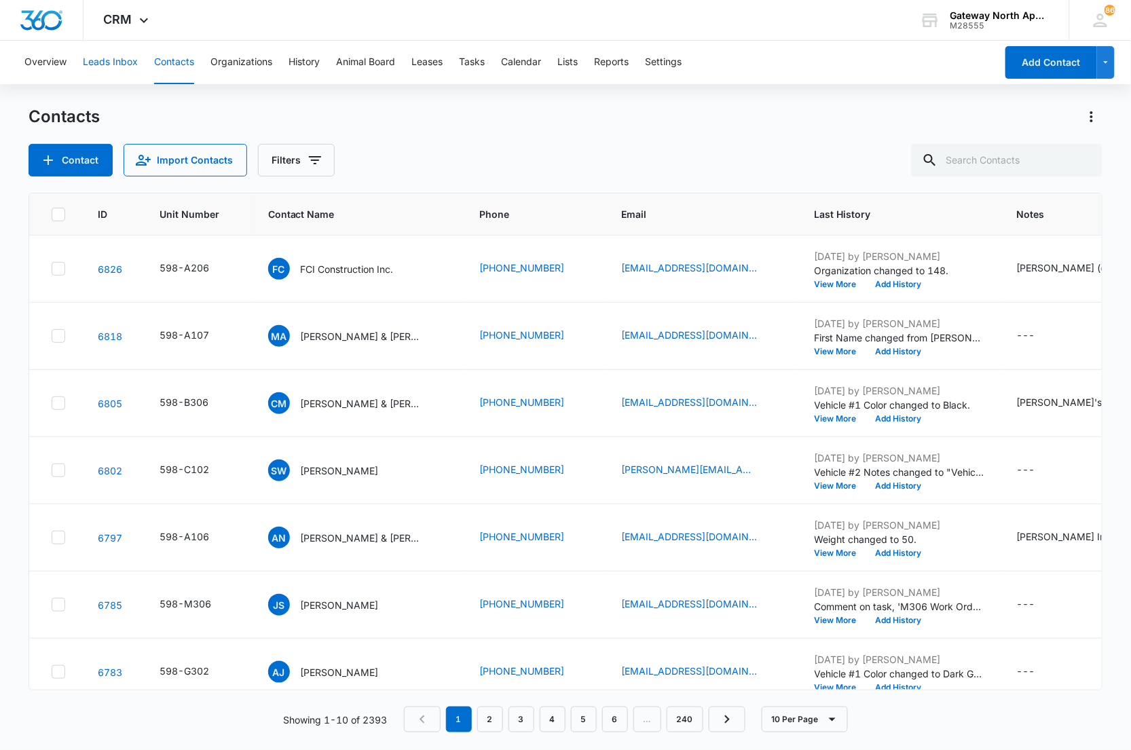
click at [122, 73] on button "Leads Inbox" at bounding box center [110, 62] width 55 height 43
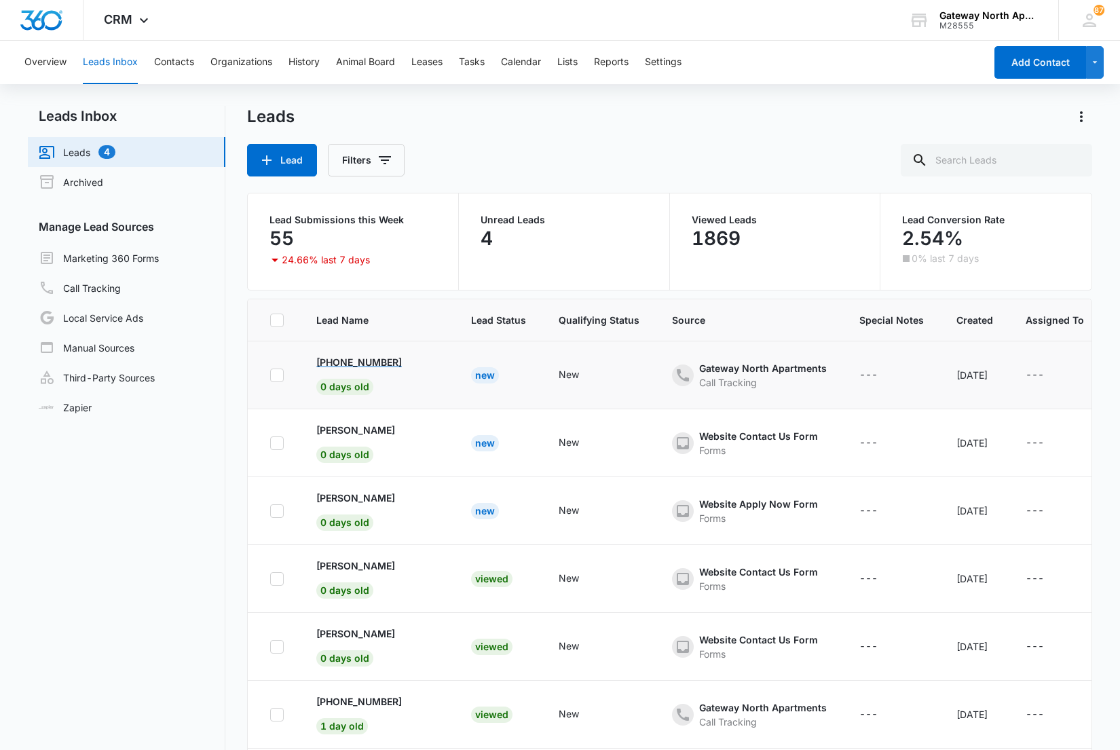
click at [352, 358] on p "+19702037728" at bounding box center [359, 362] width 86 height 14
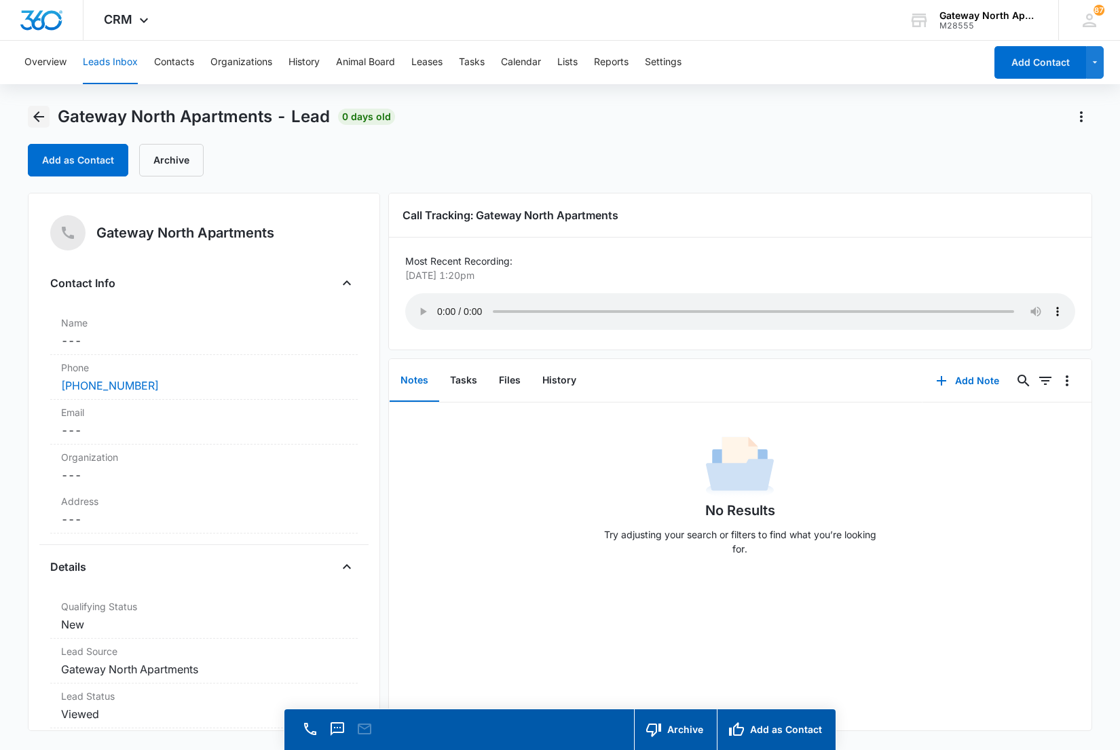
click at [39, 117] on icon "Back" at bounding box center [39, 117] width 16 height 16
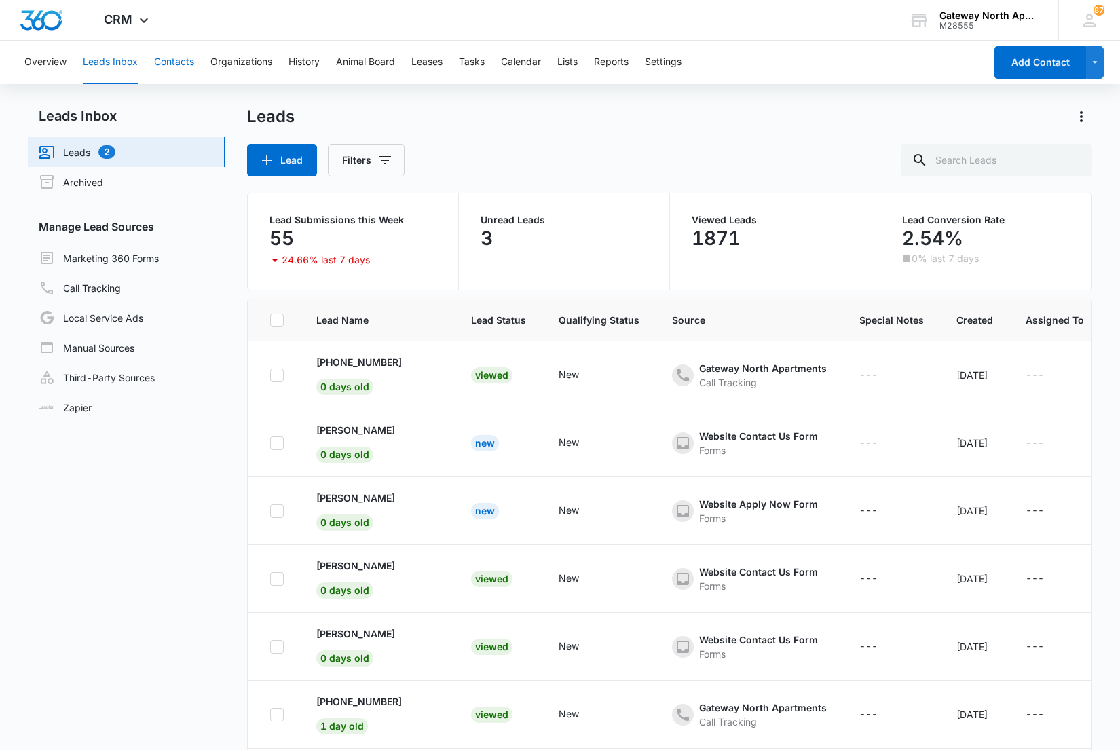
click at [171, 64] on button "Contacts" at bounding box center [174, 62] width 40 height 43
